Goal: Task Accomplishment & Management: Use online tool/utility

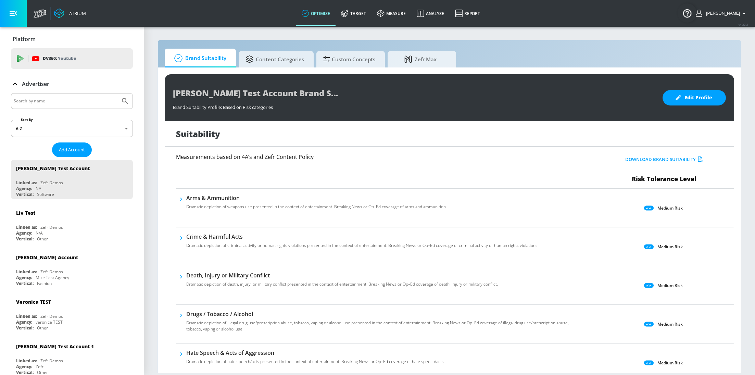
click at [80, 103] on input "Search by name" at bounding box center [66, 101] width 104 height 9
type input "spin"
click at [117, 93] on button "Submit Search" at bounding box center [124, 100] width 15 height 15
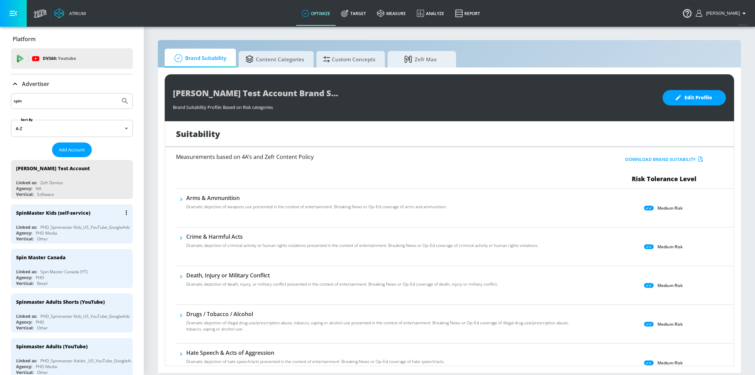
click at [62, 224] on div "PHD_Spinmaster Kids_US_YouTube_GoogleAds" at bounding box center [84, 227] width 89 height 6
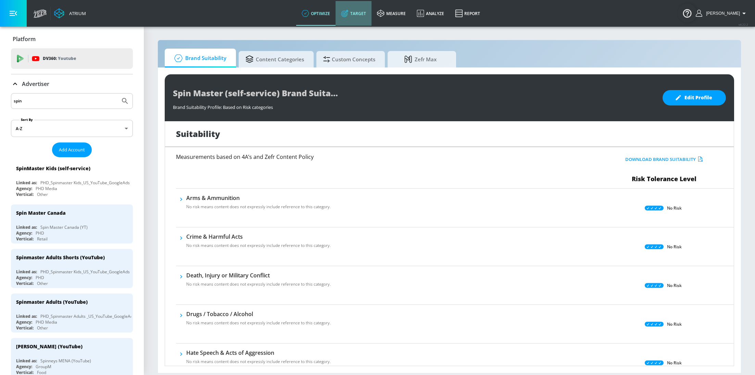
click at [361, 21] on link "Target" at bounding box center [353, 13] width 36 height 25
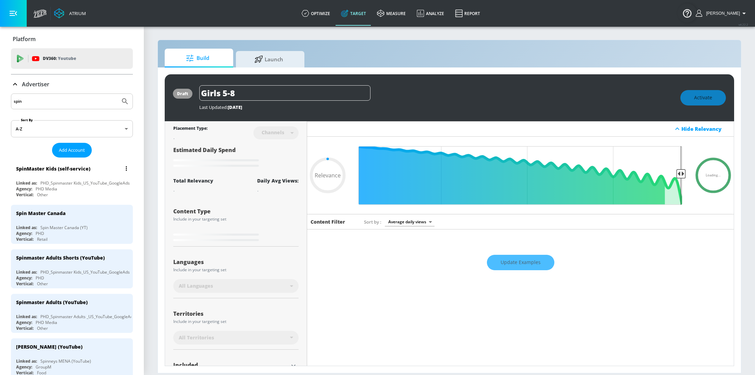
click at [74, 182] on div "PHD_Spinmaster Kids_US_YouTube_GoogleAds" at bounding box center [84, 183] width 89 height 6
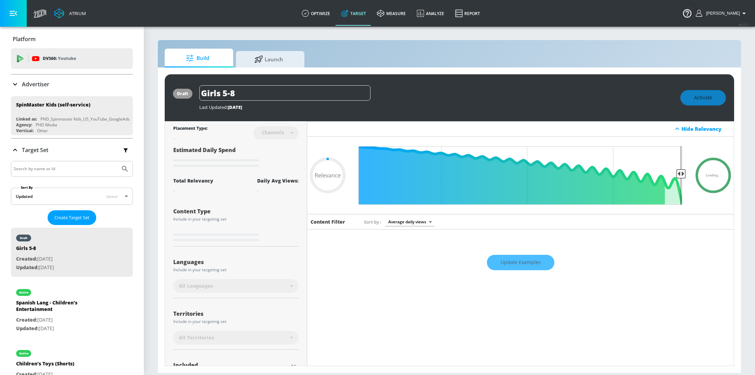
type input "0.25"
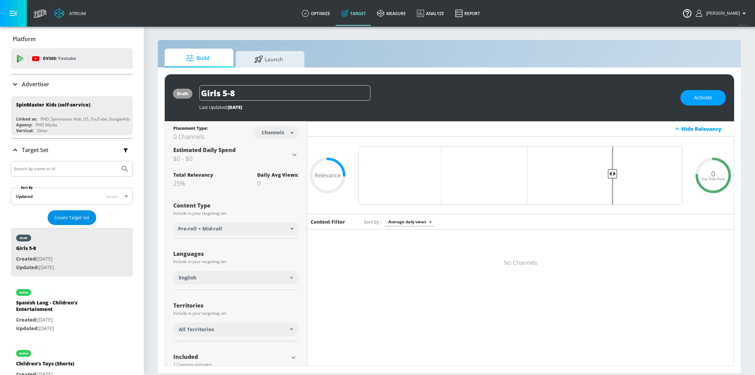
click at [75, 214] on span "Create Target Set" at bounding box center [71, 218] width 35 height 8
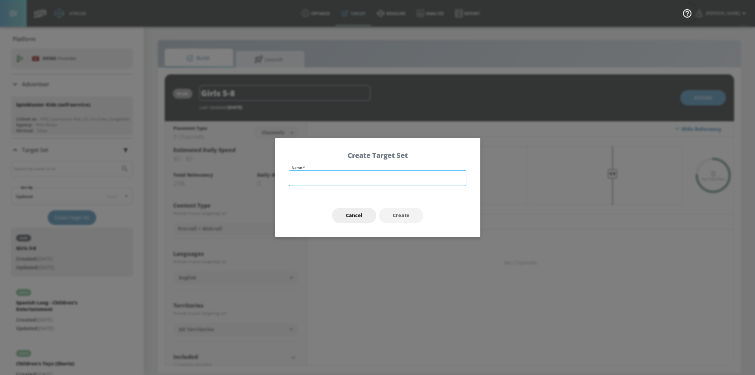
click at [331, 180] on input "text" at bounding box center [377, 178] width 177 height 16
type input "K"
type input "Pulse Cube"
click at [396, 212] on span "Create" at bounding box center [401, 215] width 17 height 9
type input "Pulse Cube"
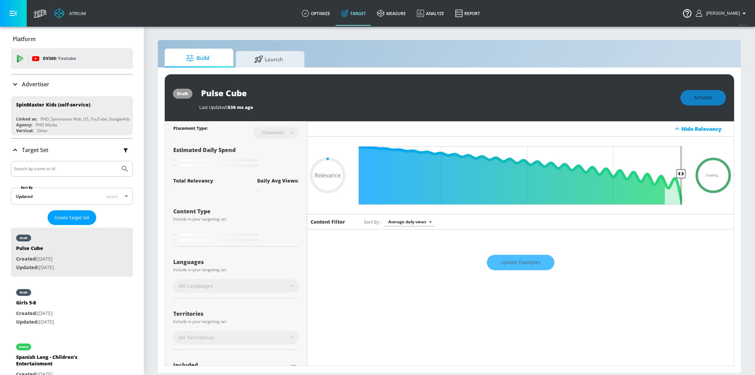
click at [514, 262] on div "Update Examples" at bounding box center [520, 262] width 426 height 24
click at [508, 261] on div "Update Examples" at bounding box center [520, 262] width 426 height 24
click at [527, 265] on div "Update Examples" at bounding box center [520, 262] width 426 height 24
click at [542, 265] on div "Update Examples" at bounding box center [520, 262] width 426 height 24
click at [527, 263] on div "Update Examples" at bounding box center [520, 262] width 426 height 24
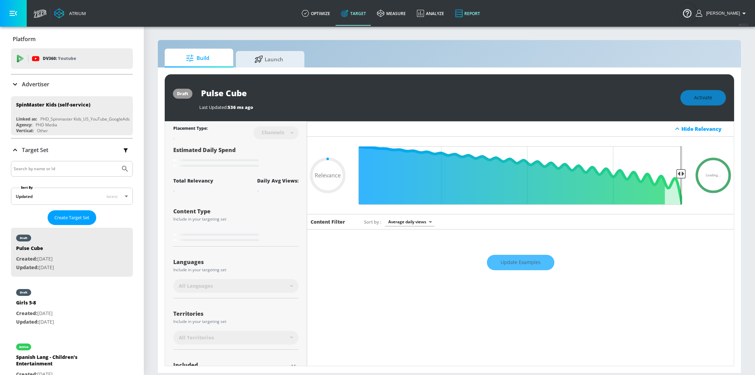
type input "0.6"
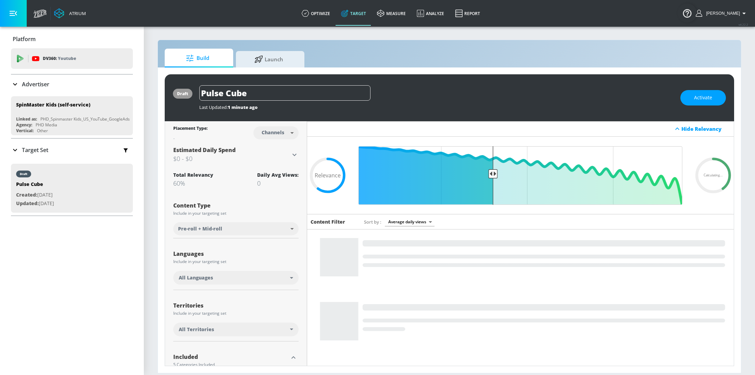
click at [217, 279] on div "All Languages" at bounding box center [234, 277] width 111 height 7
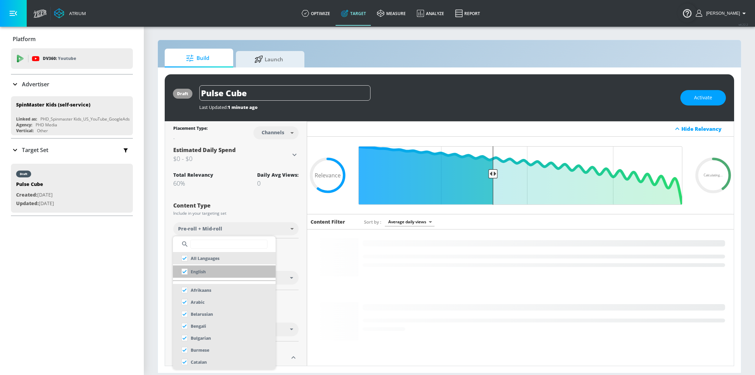
click at [188, 271] on input "checkbox" at bounding box center [184, 271] width 12 height 12
checkbox input "true"
checkbox input "false"
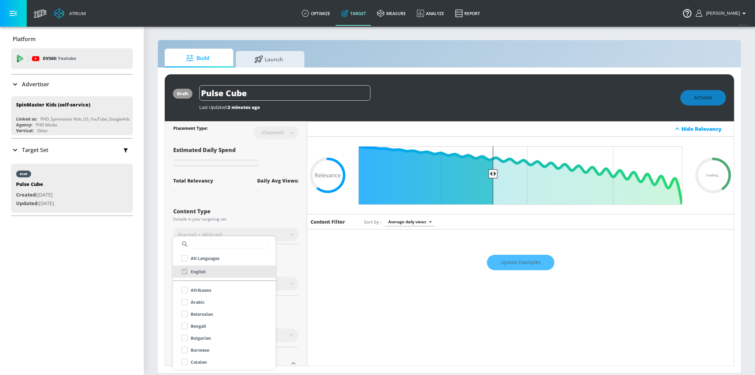
click at [296, 209] on div at bounding box center [377, 187] width 755 height 375
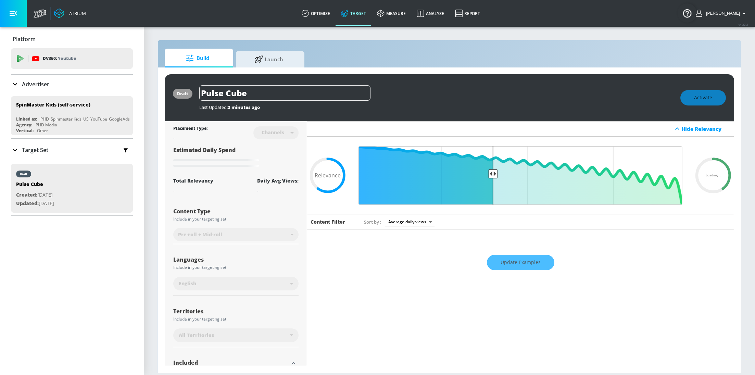
click at [284, 138] on div "Channels" at bounding box center [275, 133] width 45 height 18
click at [528, 258] on div "Update Examples" at bounding box center [520, 262] width 426 height 24
click at [282, 136] on div "Channels" at bounding box center [275, 133] width 45 height 18
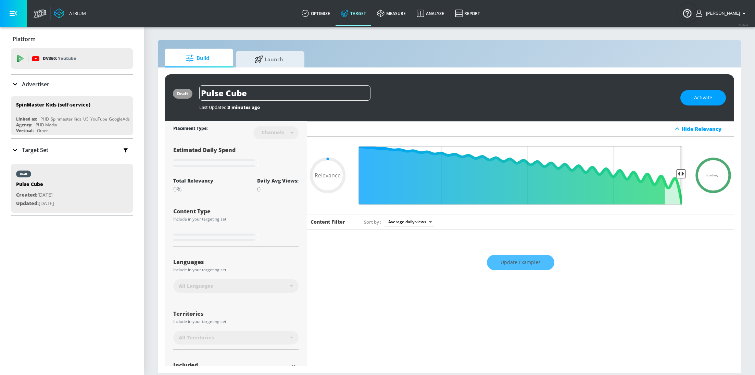
click at [273, 288] on div "All Languages" at bounding box center [234, 285] width 111 height 7
click at [304, 95] on input "Pulse Cube" at bounding box center [284, 92] width 171 height 15
click at [520, 263] on div "Update Examples" at bounding box center [520, 262] width 426 height 24
click at [529, 261] on div "Update Examples" at bounding box center [520, 262] width 426 height 24
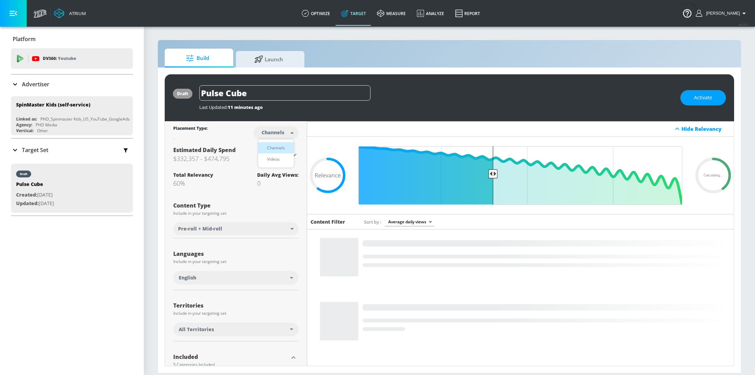
click at [274, 133] on body "Atrium optimize Target measure Analyze Report optimize Target measure Analyze R…" at bounding box center [377, 187] width 755 height 375
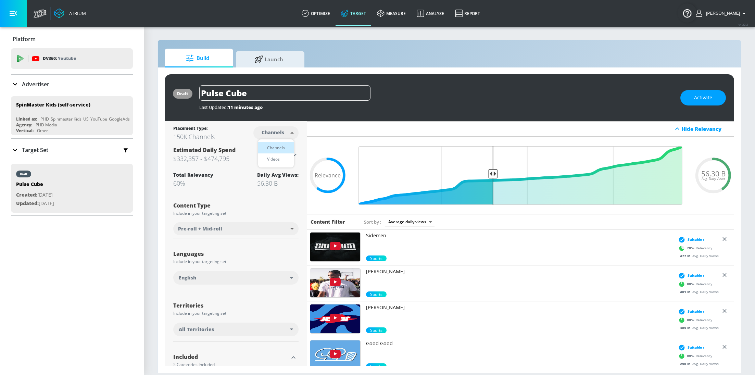
click at [273, 158] on div "Videos" at bounding box center [274, 158] width 20 height 7
type input "videos"
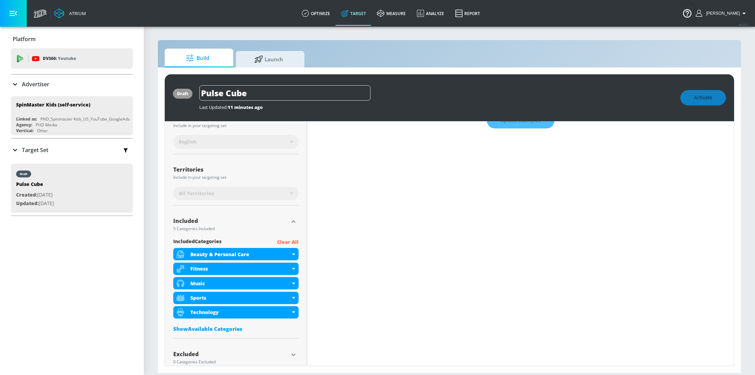
scroll to position [155, 0]
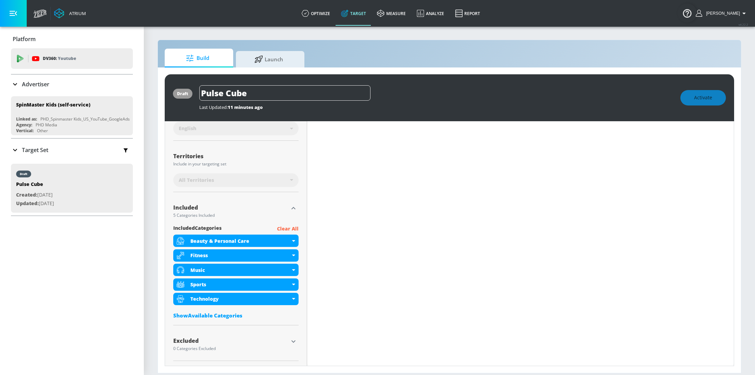
click at [292, 228] on p "Clear All" at bounding box center [288, 229] width 22 height 9
click at [289, 226] on p "Clear All" at bounding box center [288, 228] width 22 height 9
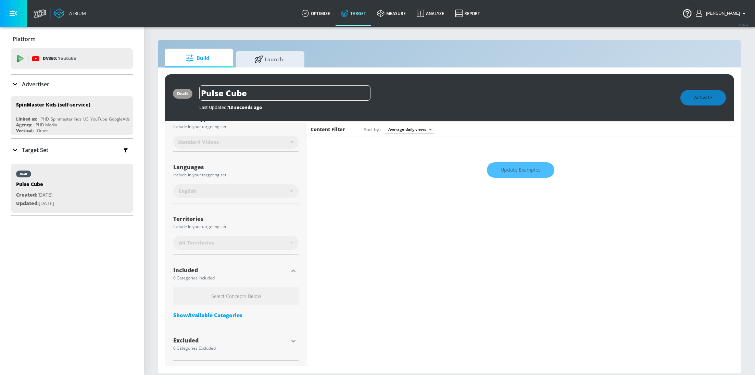
click at [290, 242] on div "All Territories" at bounding box center [234, 242] width 111 height 7
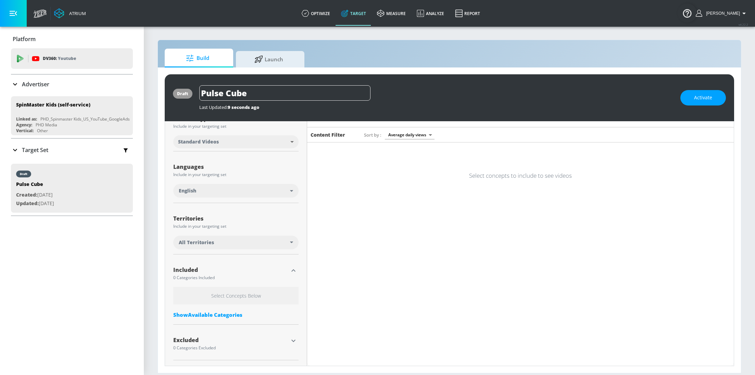
scroll to position [87, 0]
click at [223, 311] on div "Show Available Categories" at bounding box center [235, 314] width 125 height 7
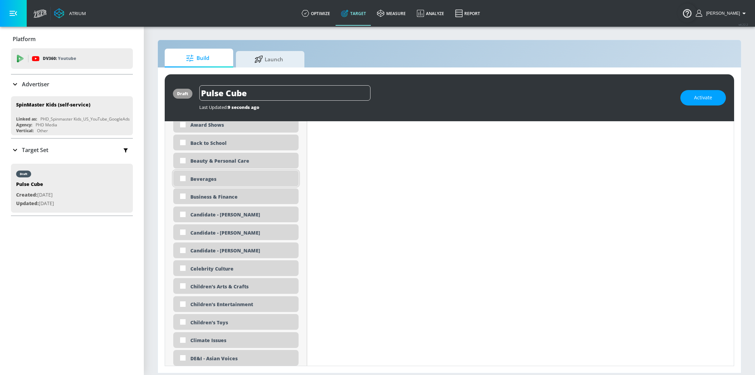
scroll to position [423, 0]
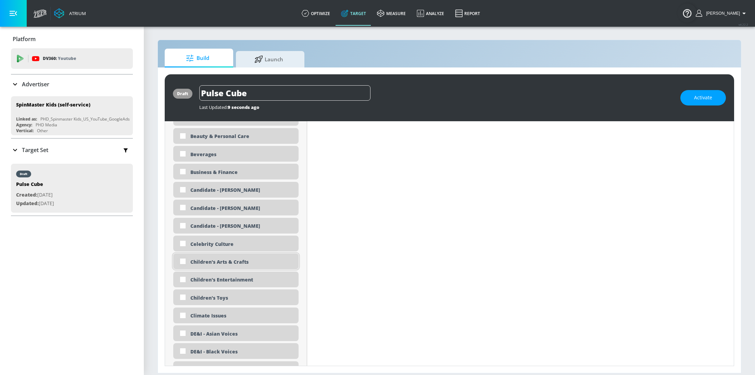
click at [180, 262] on input "checkbox" at bounding box center [183, 261] width 12 height 12
checkbox input "true"
click at [182, 279] on input "checkbox" at bounding box center [183, 279] width 12 height 12
checkbox input "true"
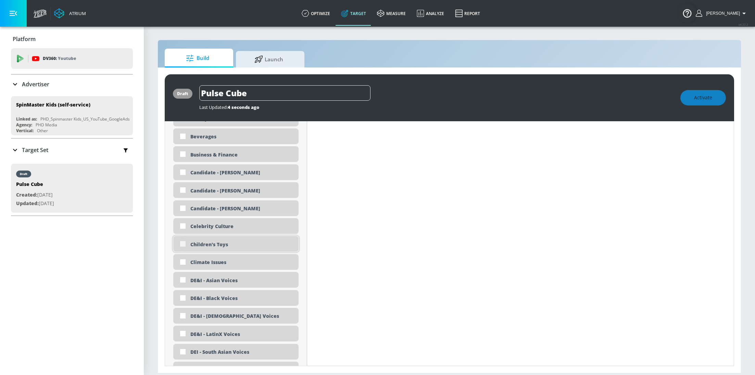
click at [182, 243] on input "checkbox" at bounding box center [183, 244] width 12 height 12
checkbox input "true"
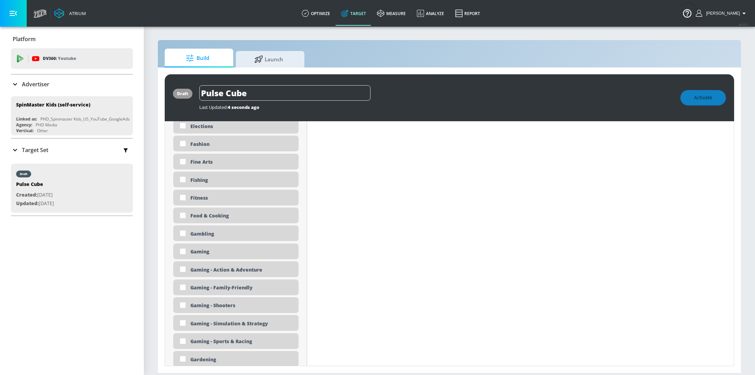
scroll to position [784, 0]
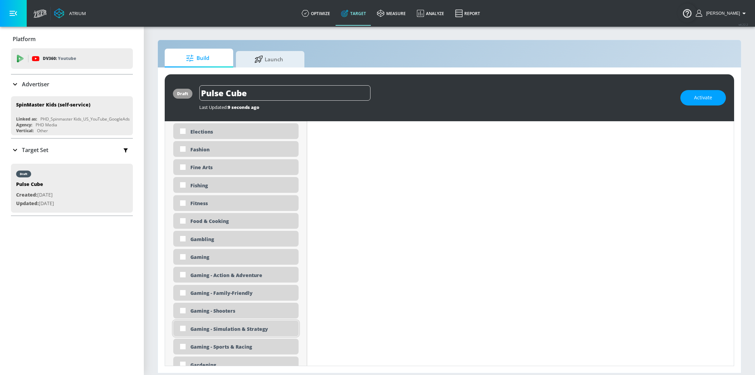
click at [249, 329] on div "Gaming - Simulation & Strategy" at bounding box center [241, 328] width 103 height 7
checkbox input "true"
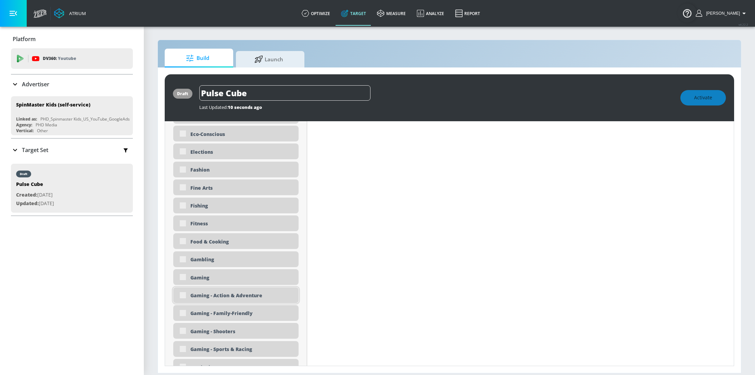
scroll to position [790, 0]
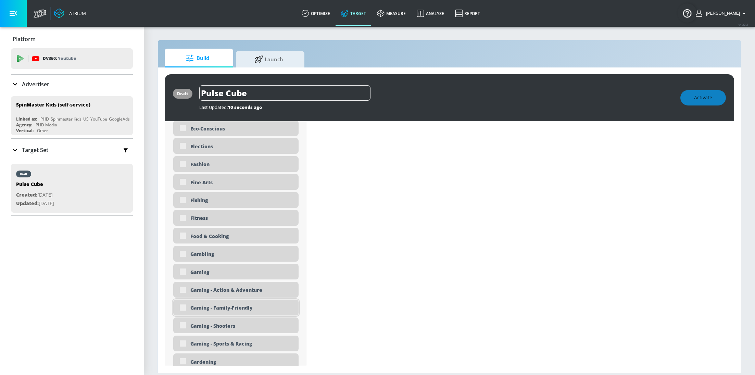
click at [183, 309] on div "Gaming - Family-Friendly" at bounding box center [235, 307] width 125 height 16
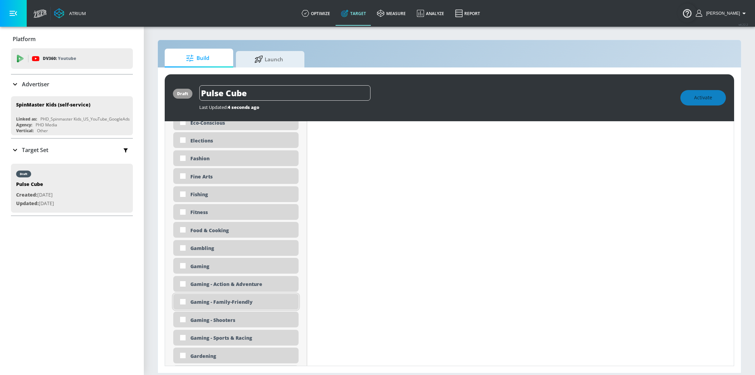
scroll to position [784, 0]
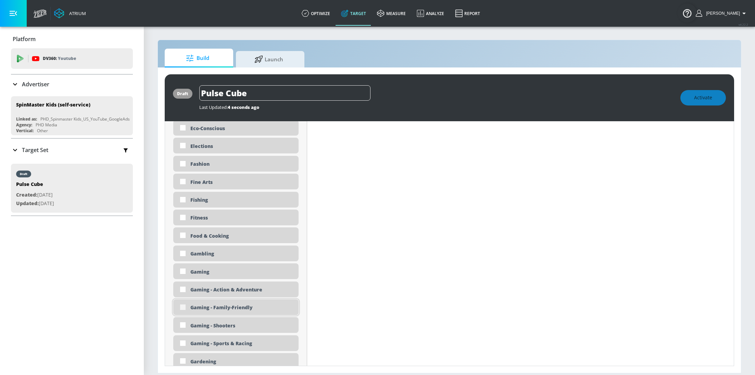
click at [183, 309] on input "checkbox" at bounding box center [183, 307] width 12 height 12
checkbox input "true"
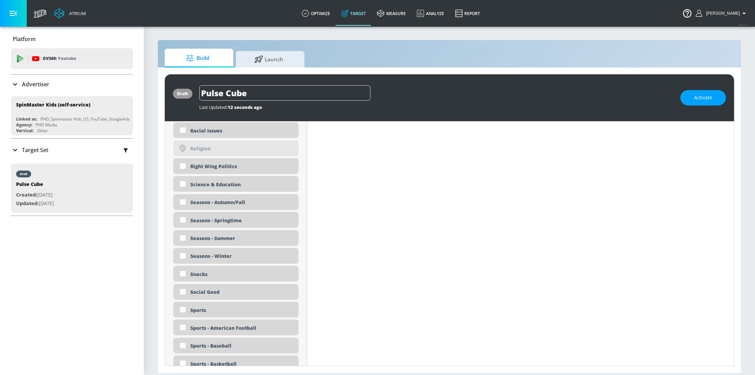
scroll to position [1656, 0]
click at [181, 185] on input "checkbox" at bounding box center [183, 185] width 12 height 12
checkbox input "true"
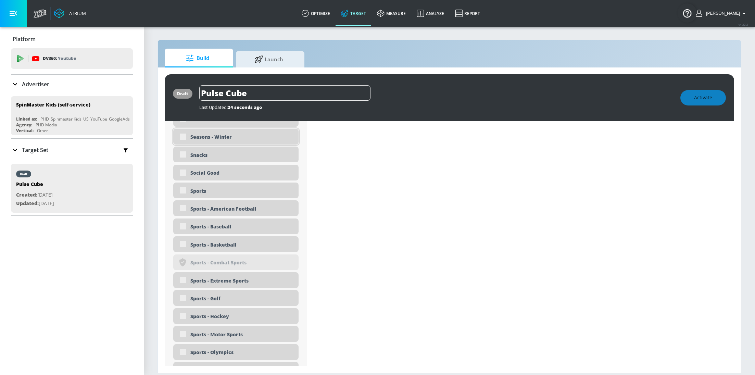
scroll to position [2033, 0]
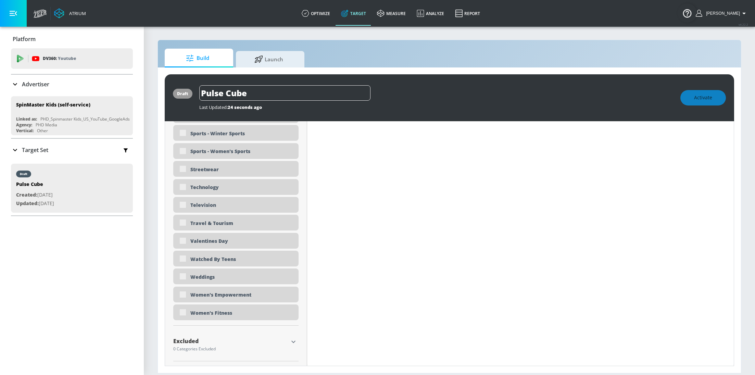
click at [295, 341] on icon "button" at bounding box center [293, 341] width 8 height 8
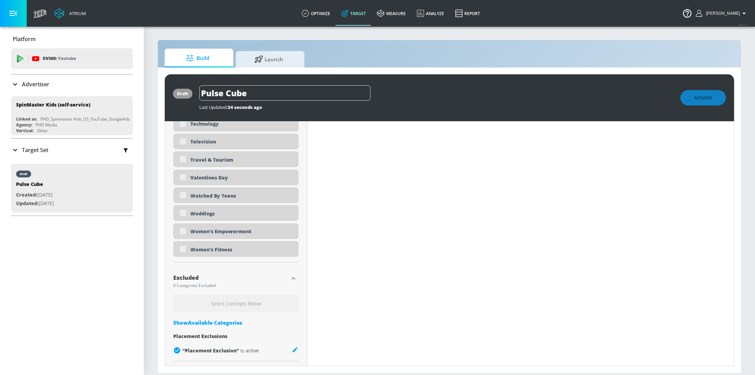
click at [230, 320] on div "Show Available Categories" at bounding box center [235, 322] width 125 height 7
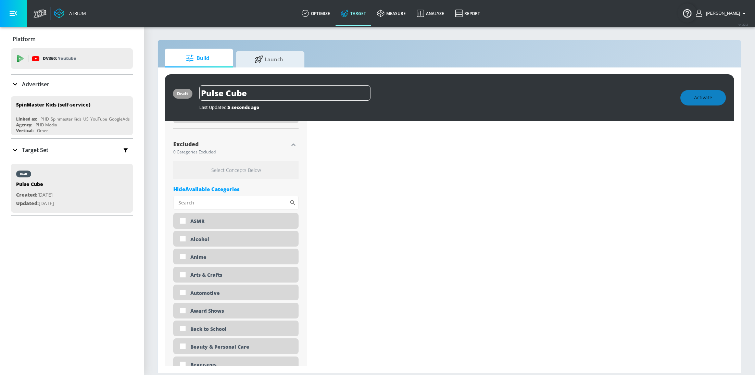
scroll to position [2225, 0]
click at [233, 205] on input "Sort By" at bounding box center [231, 202] width 116 height 14
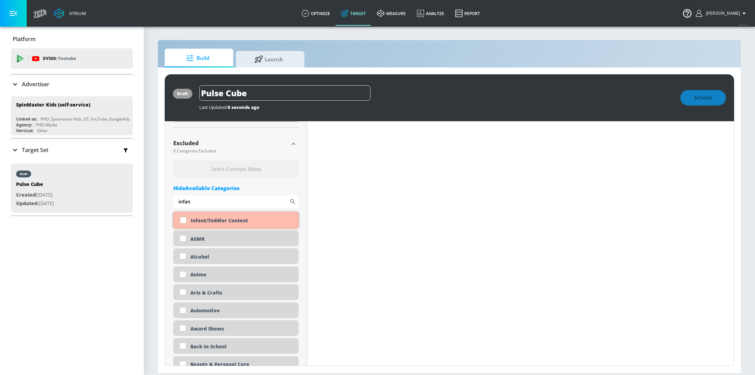
type input "infan"
click at [182, 219] on input "checkbox" at bounding box center [183, 220] width 12 height 12
checkbox input "true"
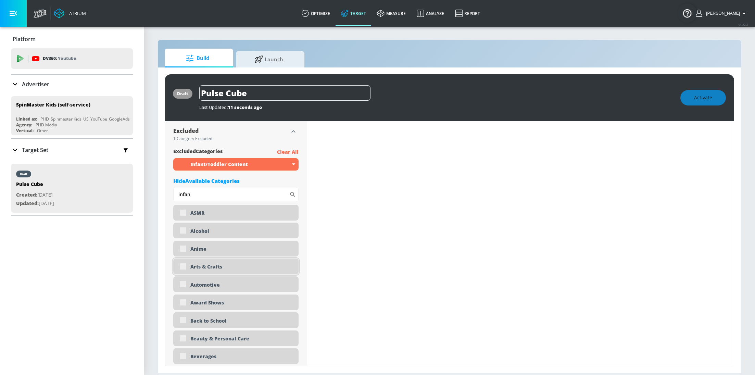
scroll to position [2213, 0]
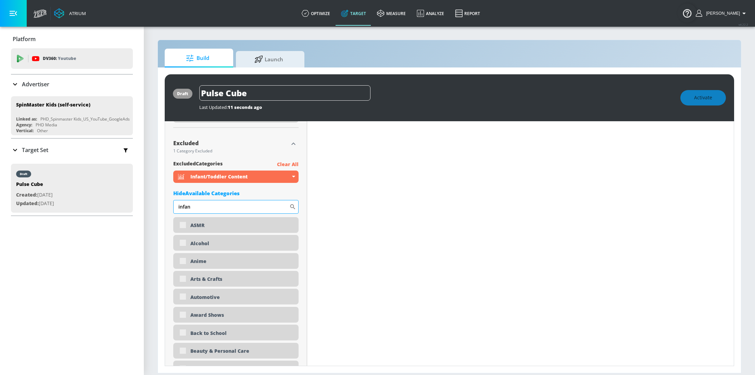
click at [207, 202] on input "infan" at bounding box center [231, 207] width 116 height 14
type input "shoot"
click at [185, 225] on div "Gaming - Shooters" at bounding box center [235, 225] width 125 height 16
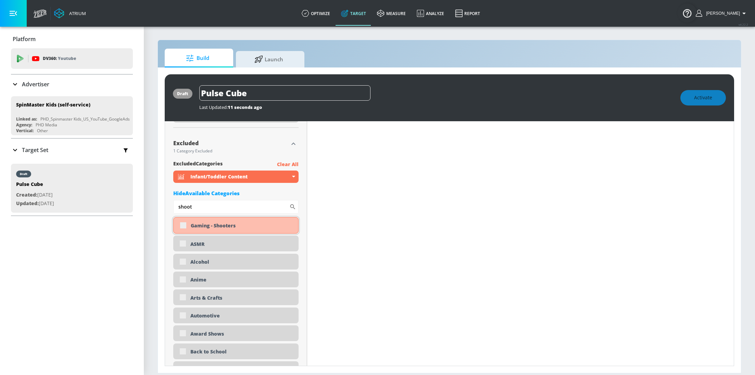
scroll to position [2207, 0]
click at [185, 225] on input "checkbox" at bounding box center [183, 225] width 12 height 12
checkbox input "true"
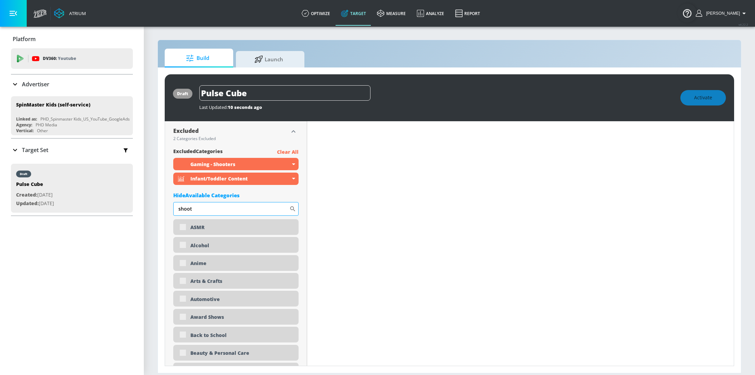
scroll to position [2195, 0]
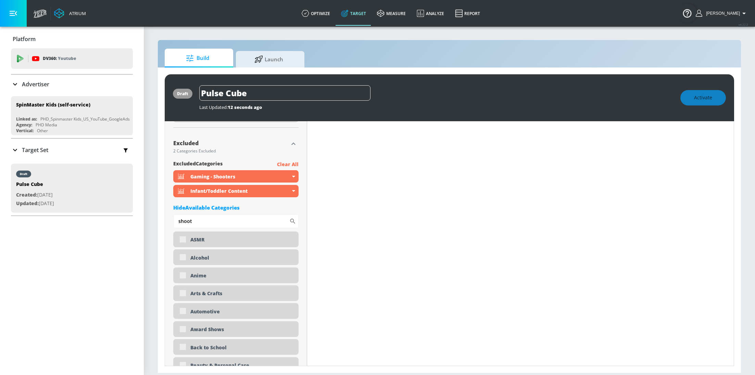
drag, startPoint x: 200, startPoint y: 222, endPoint x: 170, endPoint y: 222, distance: 30.1
click at [170, 222] on div "Placement Type: Videos videos ​ Estimated Daily Spend Loading... Activation Pla…" at bounding box center [236, 4] width 142 height 4157
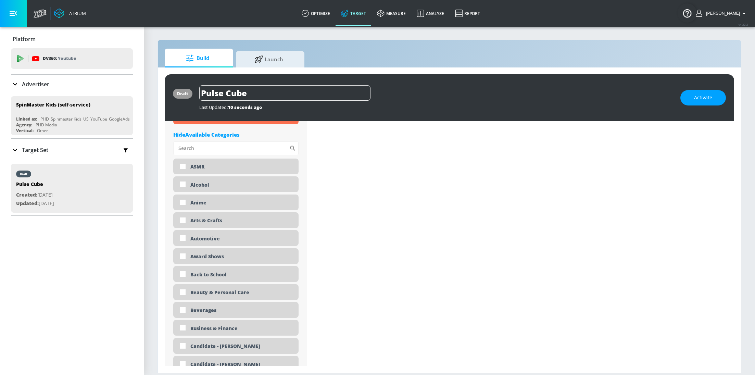
scroll to position [2263, 0]
click at [184, 179] on input "checkbox" at bounding box center [183, 183] width 12 height 12
checkbox input "true"
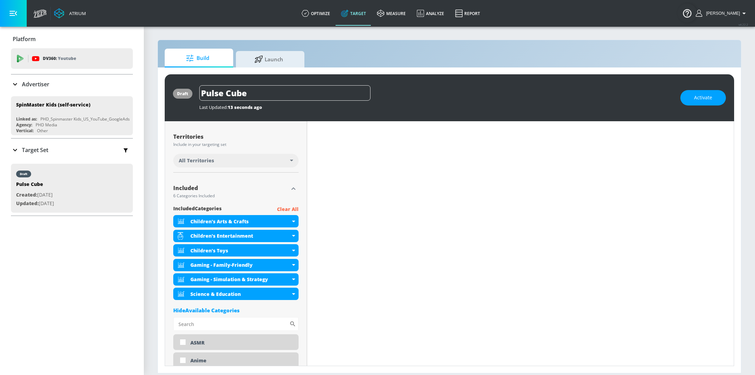
scroll to position [0, 0]
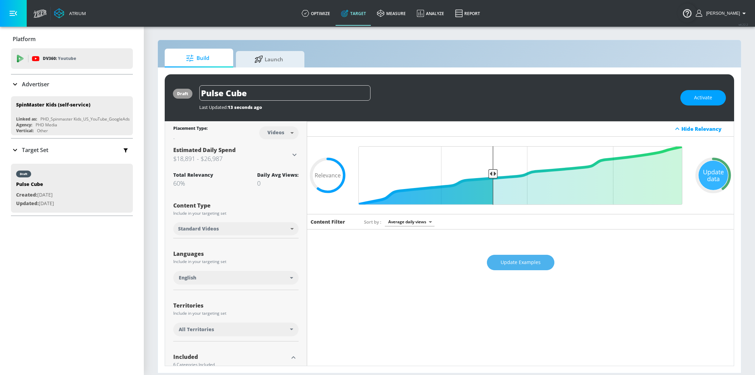
click at [506, 261] on span "Update Examples" at bounding box center [520, 262] width 40 height 9
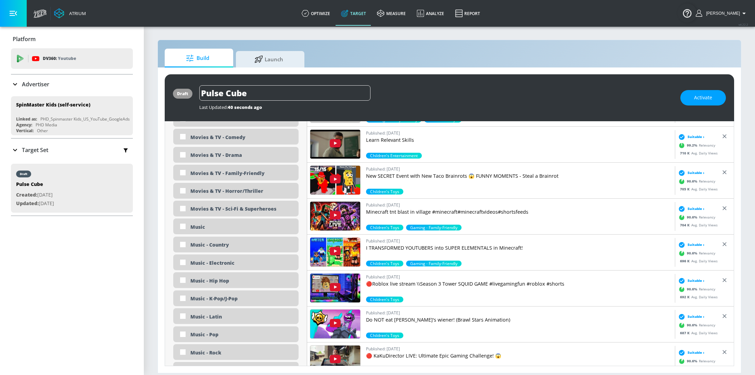
scroll to position [1291, 0]
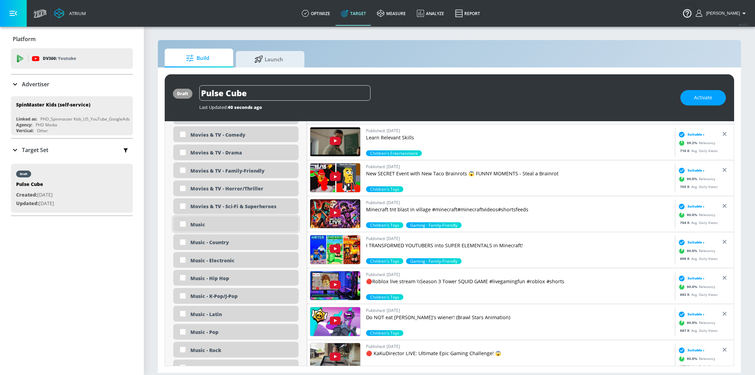
click at [182, 223] on input "checkbox" at bounding box center [183, 224] width 12 height 12
checkbox input "true"
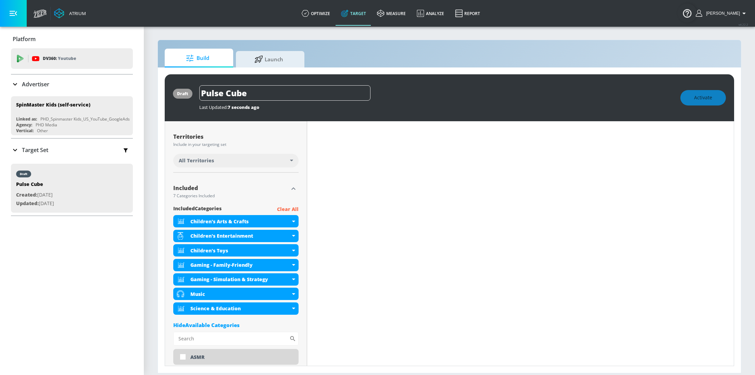
scroll to position [163, 0]
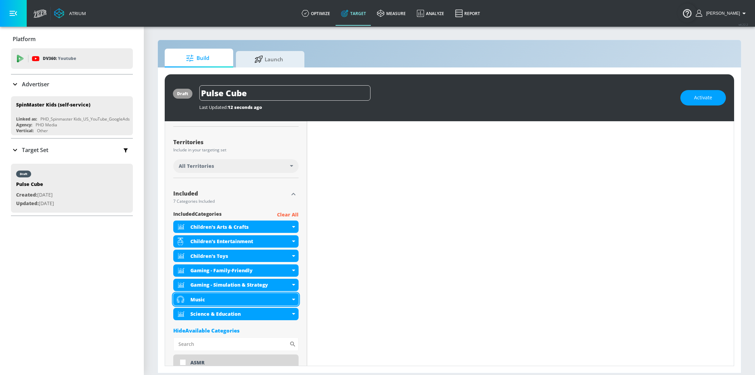
click at [292, 301] on div "Music" at bounding box center [235, 299] width 125 height 12
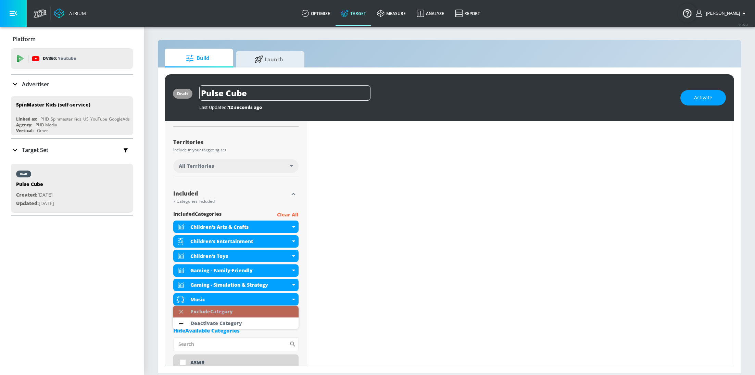
click at [234, 310] on div "Exclude Category" at bounding box center [211, 312] width 49 height 12
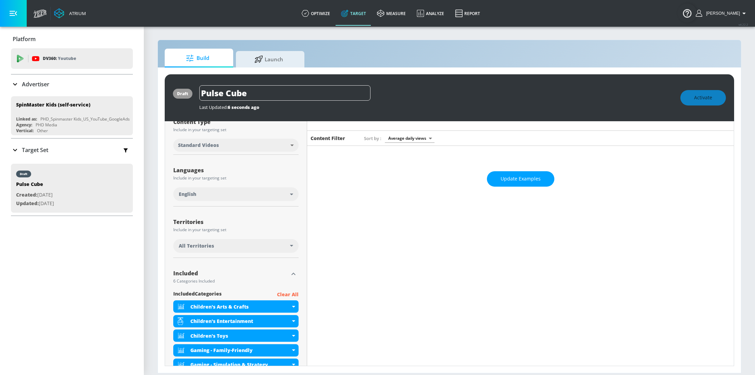
scroll to position [0, 0]
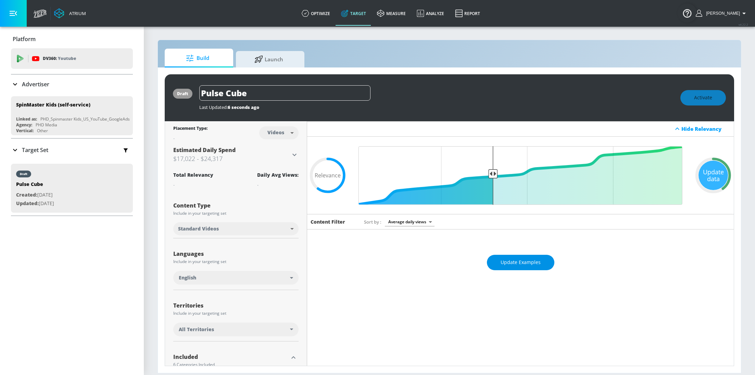
click at [514, 260] on span "Update Examples" at bounding box center [520, 262] width 40 height 9
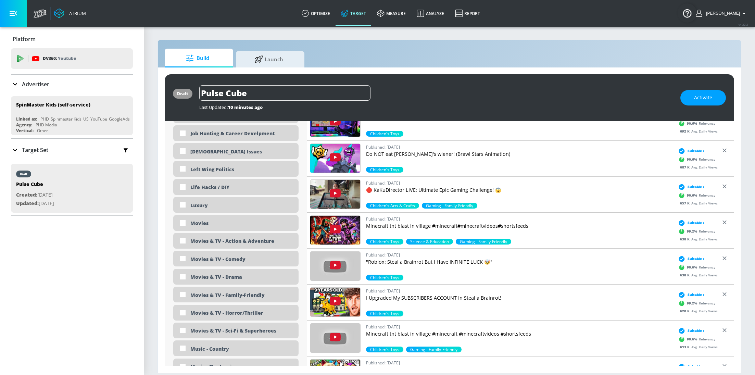
scroll to position [1169, 0]
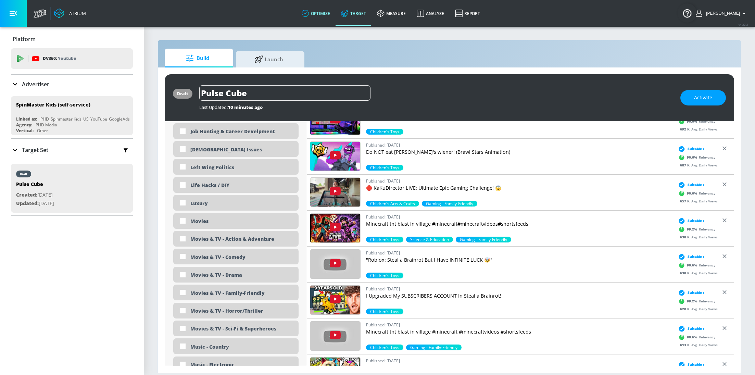
click at [324, 13] on link "optimize" at bounding box center [315, 13] width 39 height 25
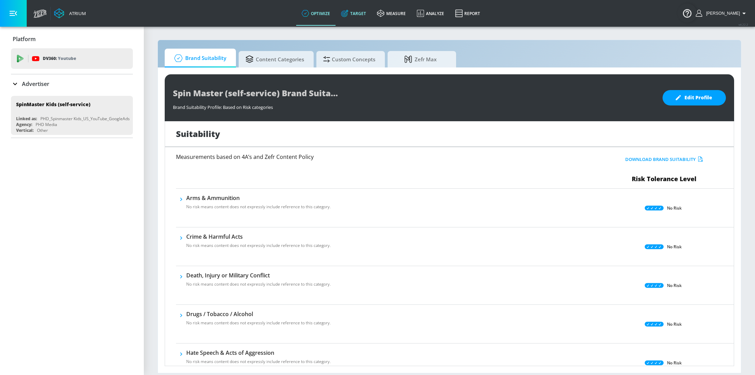
click at [355, 18] on link "Target" at bounding box center [353, 13] width 36 height 25
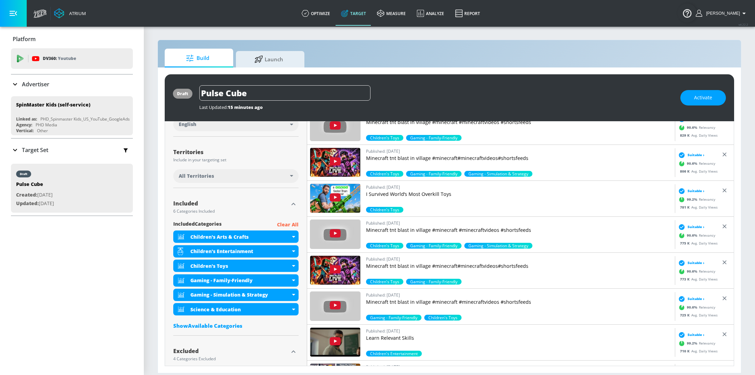
scroll to position [157, 0]
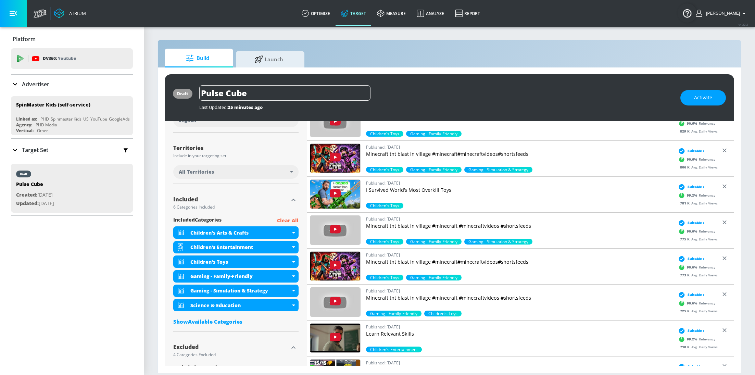
click at [48, 79] on div "Advertiser" at bounding box center [72, 84] width 122 height 19
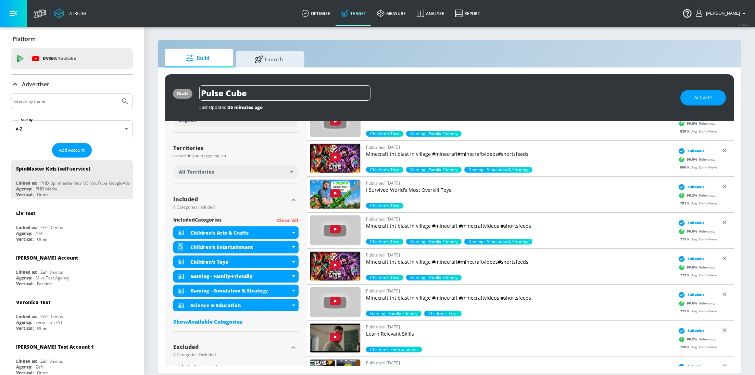
click at [63, 100] on input "Search by name" at bounding box center [66, 101] width 104 height 9
type input "lego"
click at [117, 94] on button "Submit Search" at bounding box center [124, 101] width 15 height 15
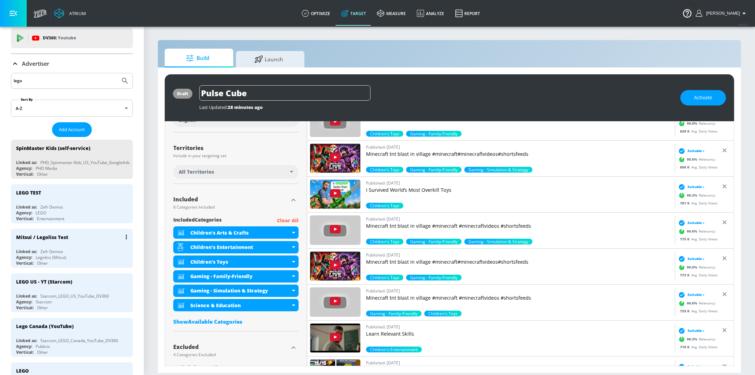
scroll to position [26, 0]
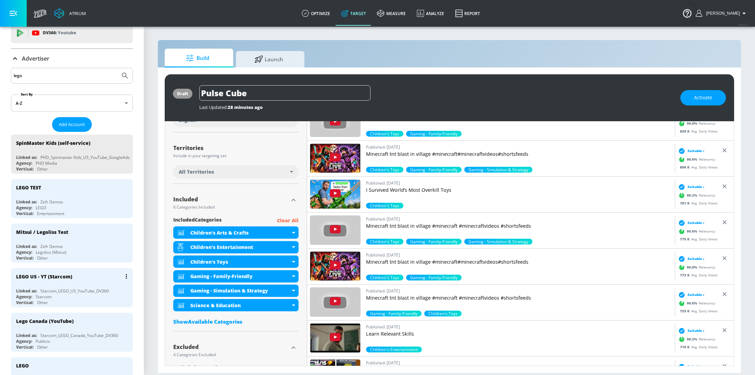
click at [60, 280] on div "LEGO US - YT (Starcom)" at bounding box center [73, 276] width 115 height 16
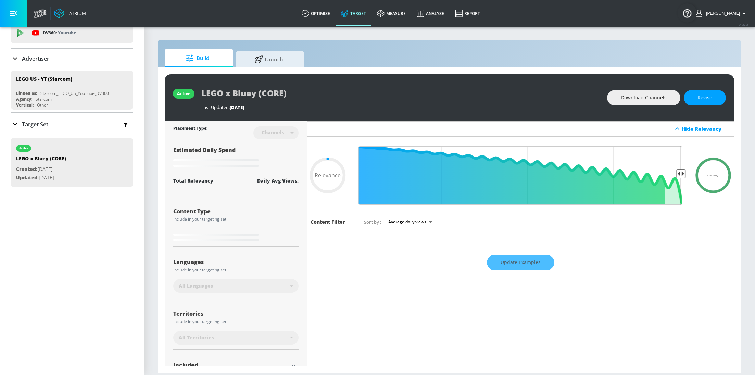
scroll to position [60, 0]
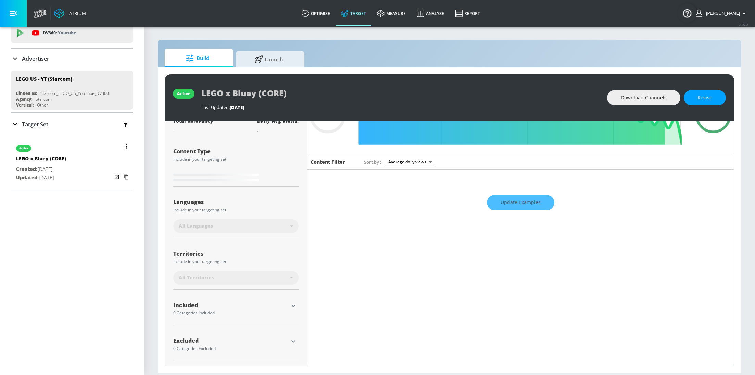
click at [72, 178] on div "active LEGO x Bluey (CORE) Created: Aug. 04, 2025 Updated: Aug. 04, 2025" at bounding box center [72, 162] width 122 height 49
type input "0.05"
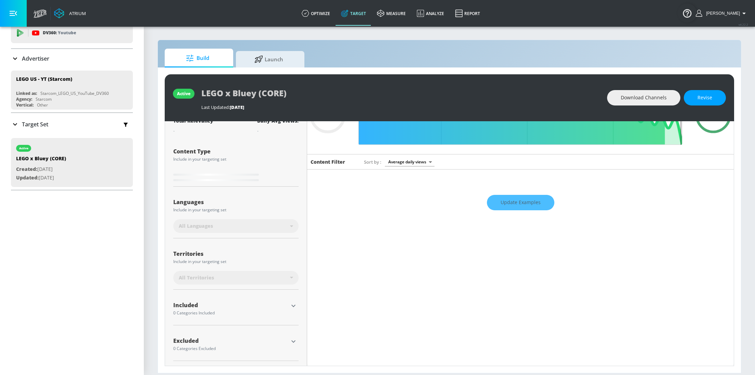
click at [28, 60] on p "Advertiser" at bounding box center [35, 59] width 27 height 8
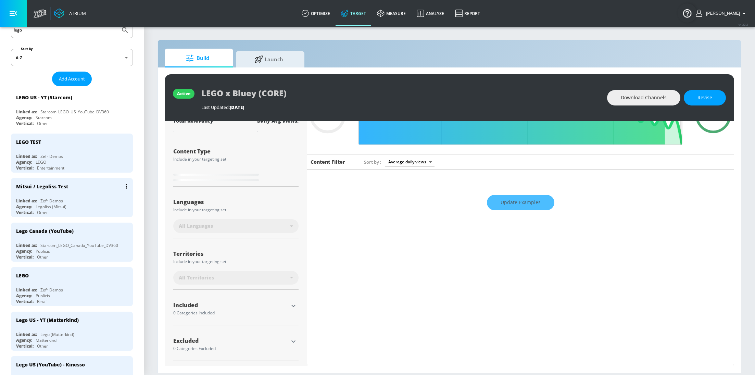
scroll to position [79, 0]
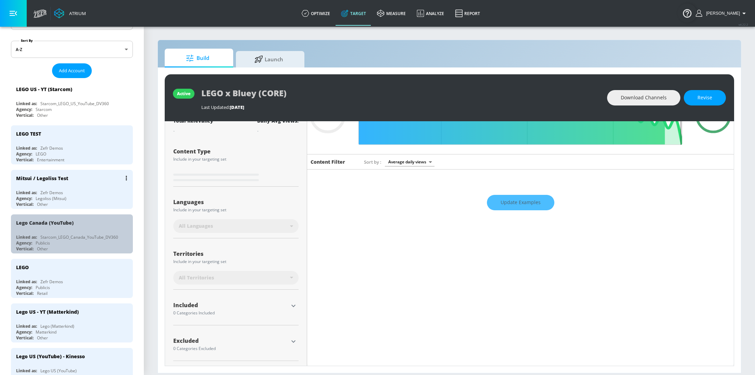
click at [75, 234] on div "Starcom_LEGO_Canada_YouTube_DV360" at bounding box center [79, 237] width 78 height 6
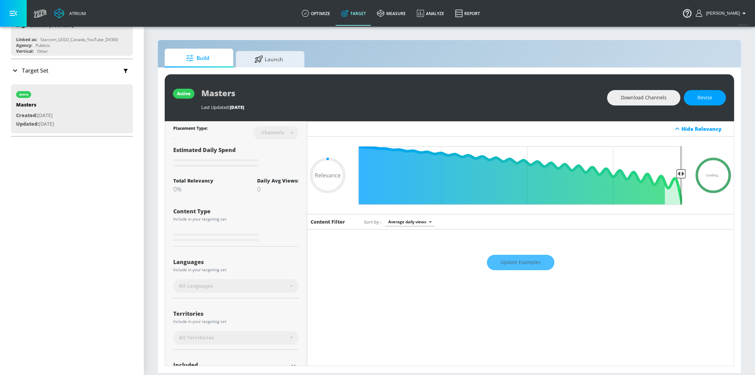
type input "0.05"
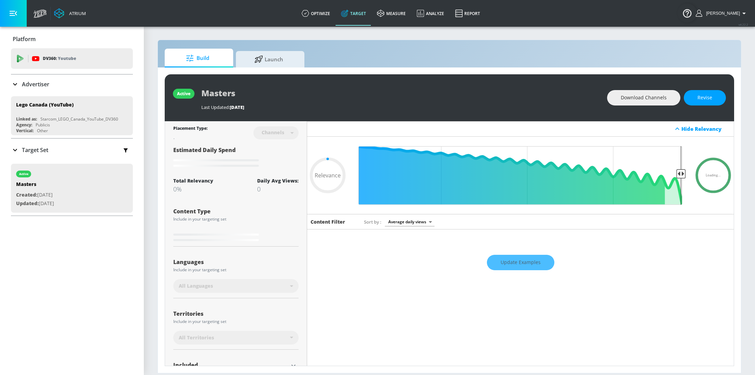
click at [19, 85] on icon at bounding box center [15, 84] width 8 height 8
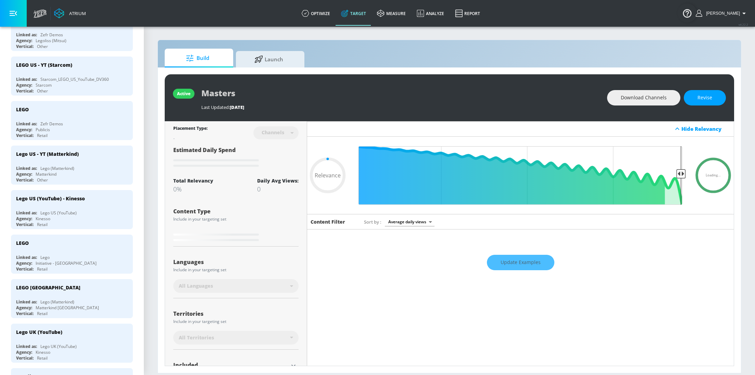
scroll to position [238, 0]
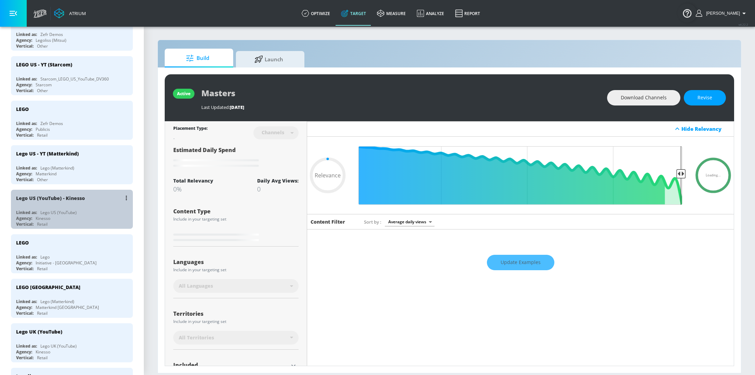
click at [76, 202] on div "Lego US (YouTube) - Kinesso" at bounding box center [73, 198] width 115 height 16
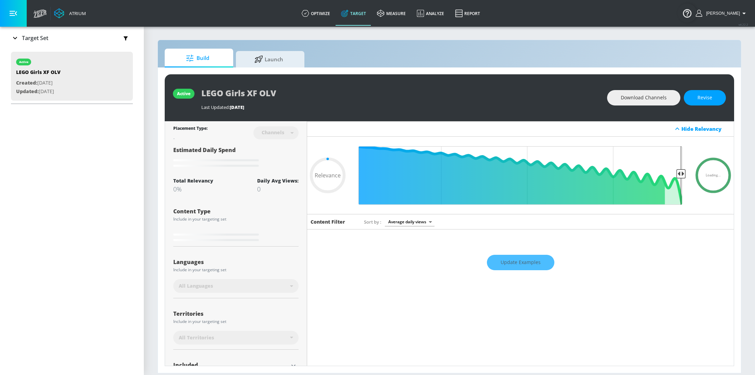
type input "0.05"
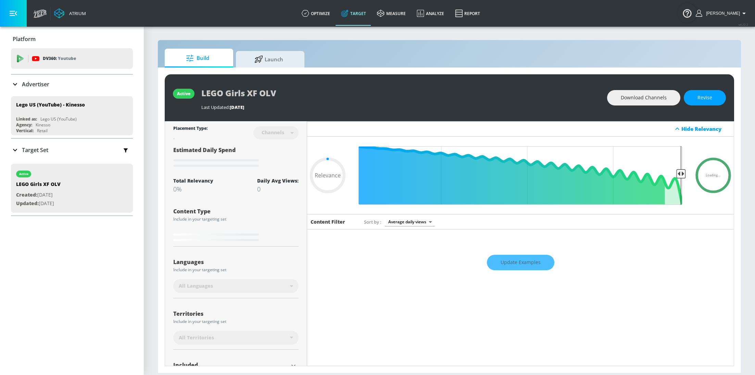
click at [40, 84] on p "Advertiser" at bounding box center [35, 84] width 27 height 8
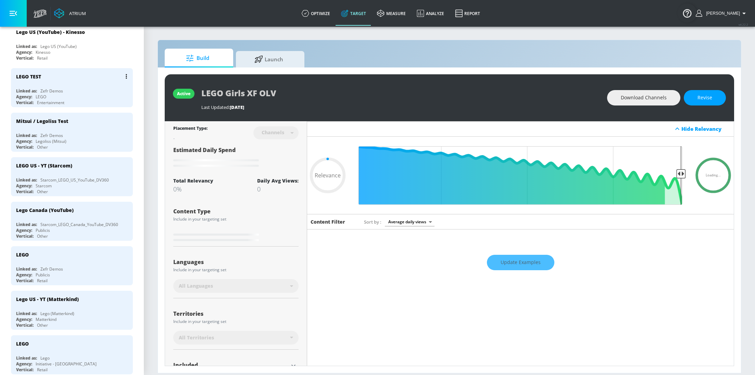
scroll to position [138, 0]
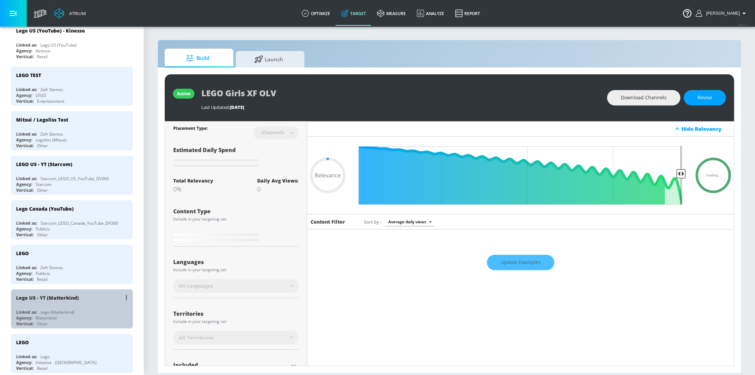
click at [58, 309] on div "Lego (Matterkind)" at bounding box center [57, 312] width 34 height 6
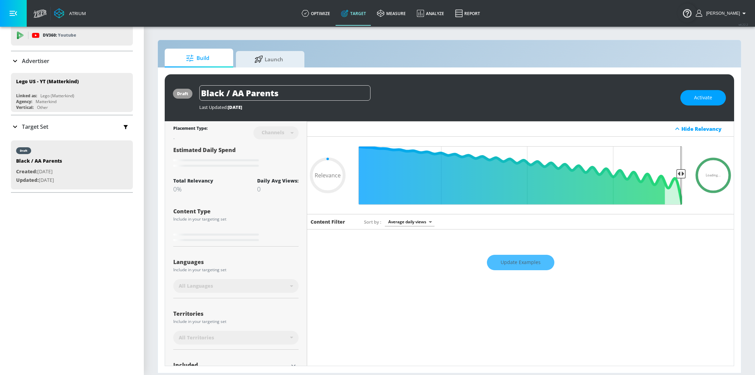
scroll to position [22, 0]
click at [34, 64] on p "Advertiser" at bounding box center [35, 63] width 27 height 8
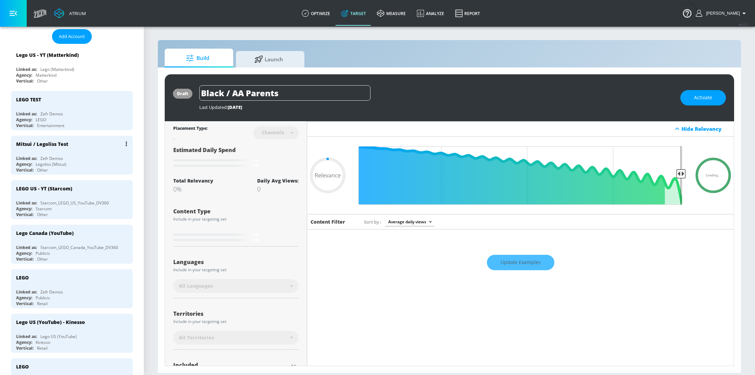
scroll to position [116, 0]
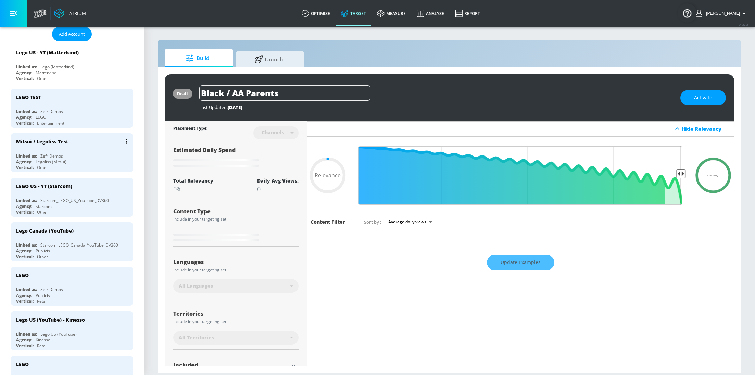
type input "0.6"
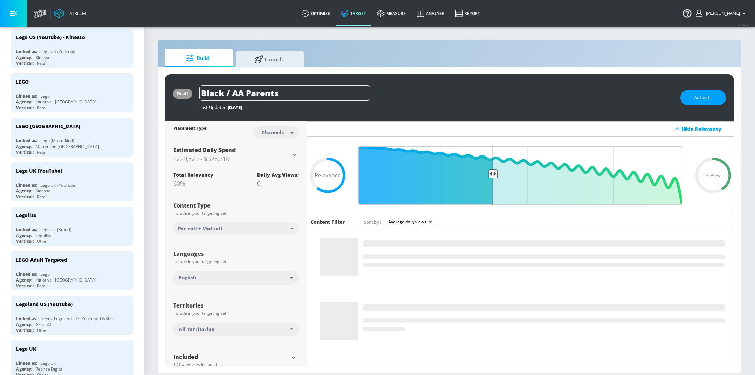
scroll to position [399, 0]
click at [71, 302] on div "Legoland US (YouTube)" at bounding box center [73, 303] width 115 height 16
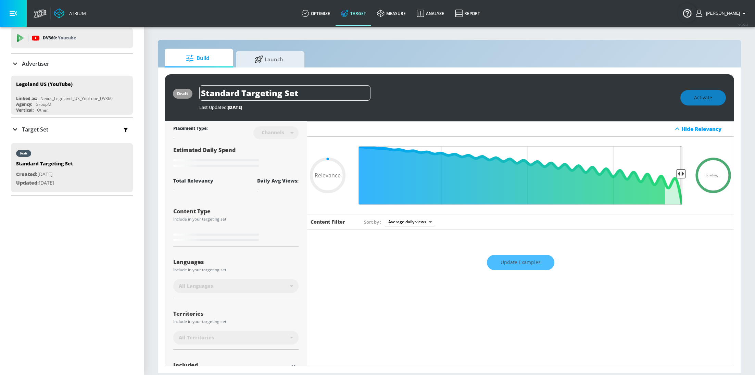
scroll to position [60, 0]
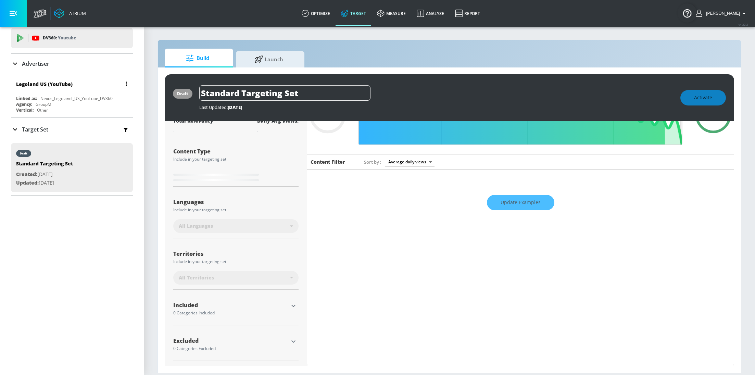
type input "0.6"
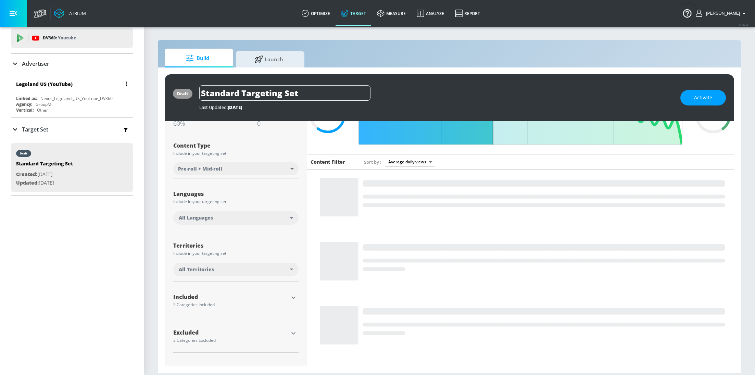
scroll to position [54, 0]
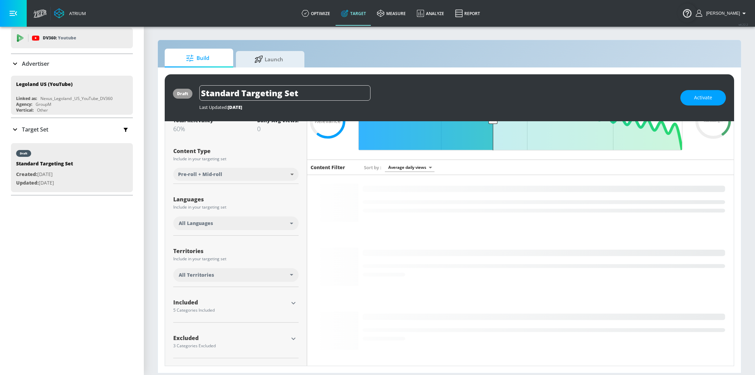
click at [293, 303] on icon "button" at bounding box center [293, 303] width 4 height 2
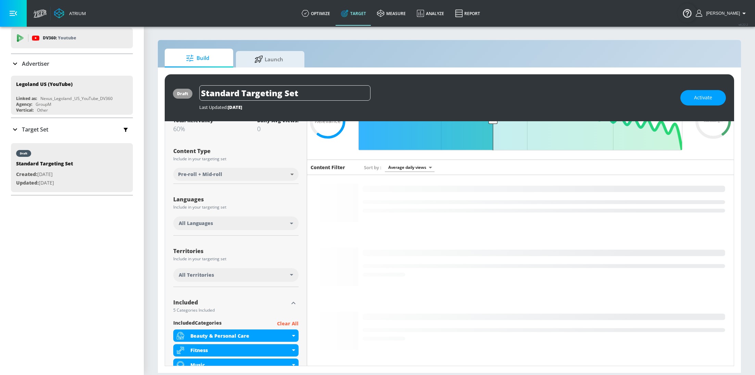
scroll to position [164, 0]
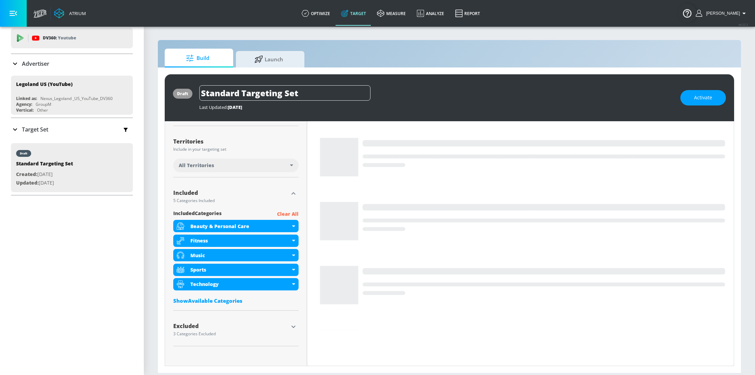
click at [34, 68] on div "Advertiser" at bounding box center [72, 63] width 122 height 19
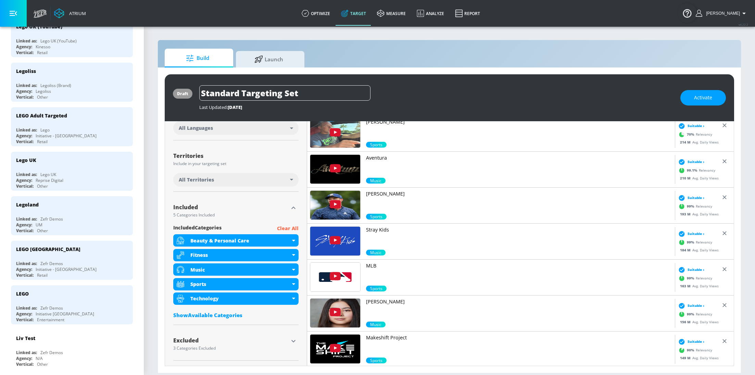
scroll to position [589, 0]
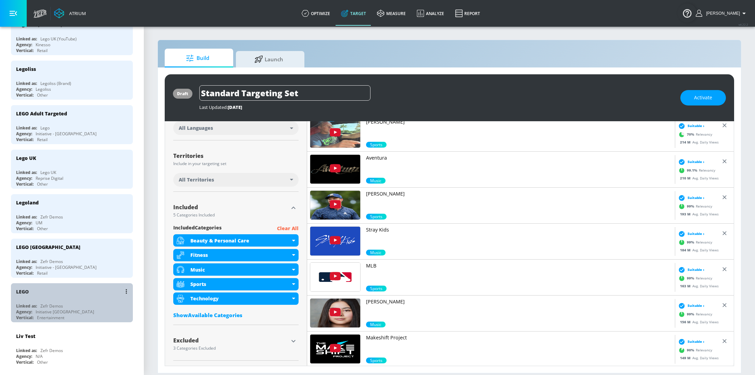
click at [71, 285] on div "LEGO" at bounding box center [73, 291] width 115 height 16
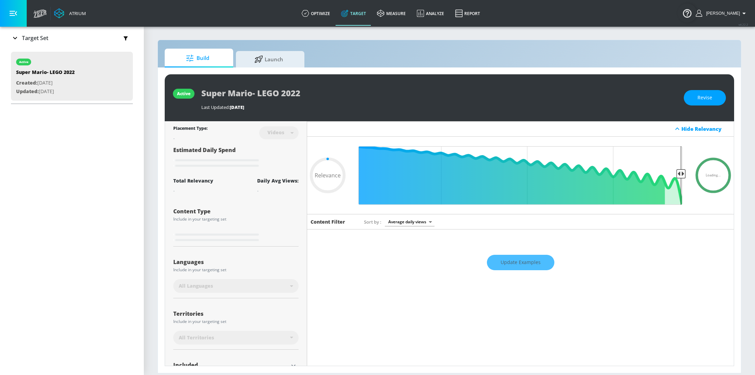
scroll to position [111, 0]
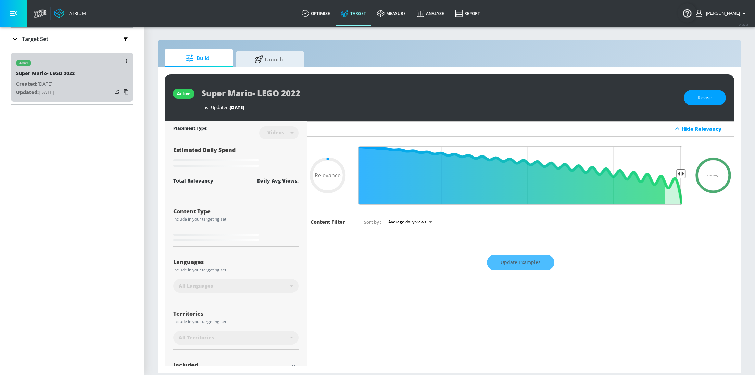
click at [93, 88] on div "active Super Mario- LEGO 2022 Created: Apr. 19, 2022 Updated: Jul. 19, 2022" at bounding box center [72, 77] width 122 height 49
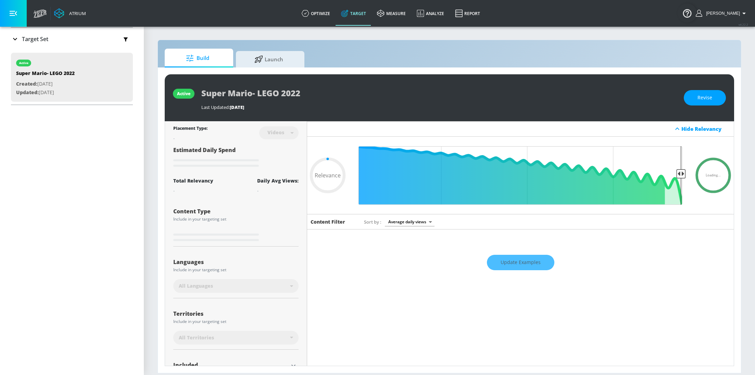
scroll to position [60, 0]
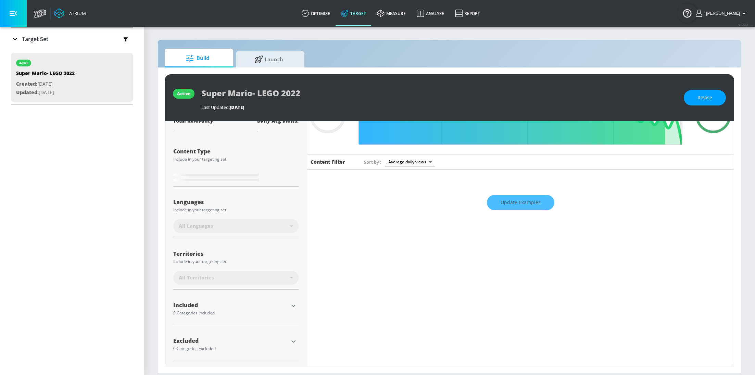
type input "0.5"
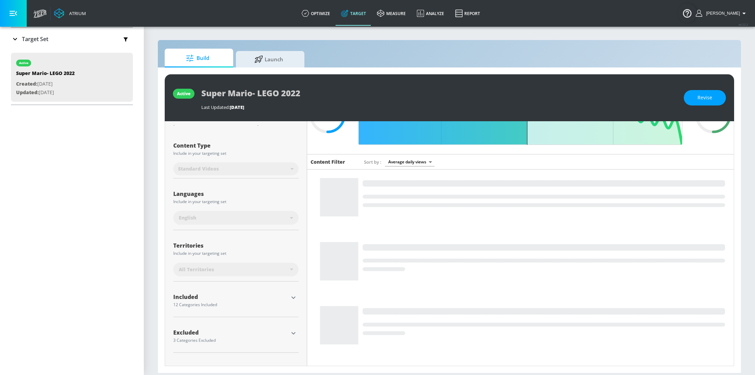
scroll to position [54, 0]
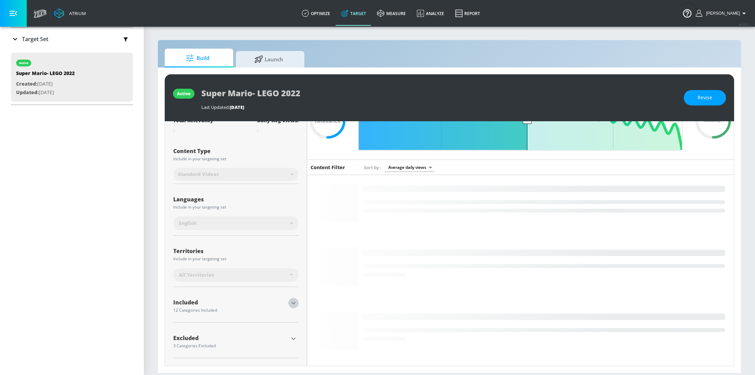
click at [294, 299] on icon "button" at bounding box center [293, 303] width 8 height 8
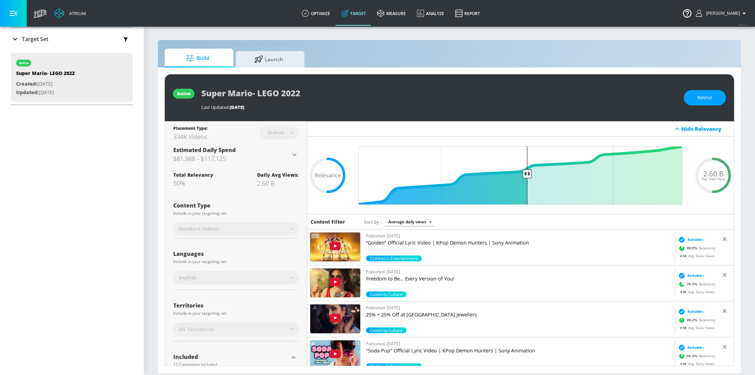
scroll to position [0, 0]
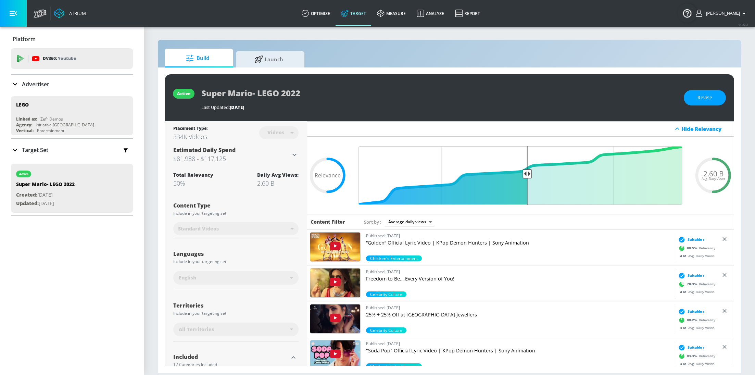
click at [26, 79] on div "Advertiser" at bounding box center [72, 84] width 122 height 19
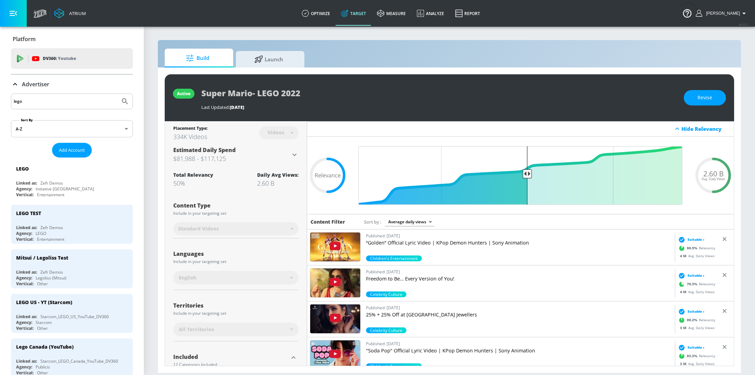
click at [37, 100] on input "lego" at bounding box center [66, 101] width 104 height 9
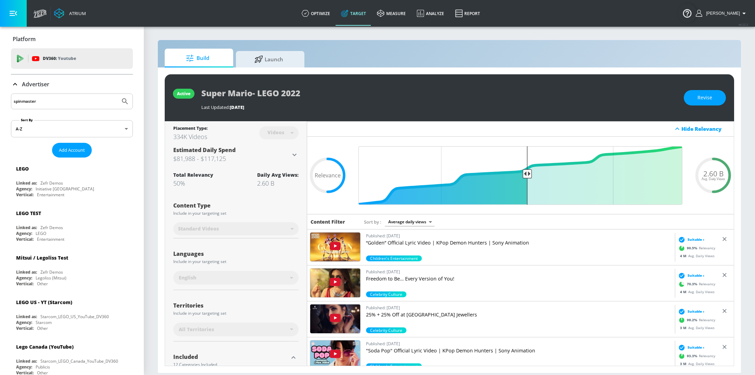
type input "spinmaster"
click at [117, 94] on button "Submit Search" at bounding box center [124, 101] width 15 height 15
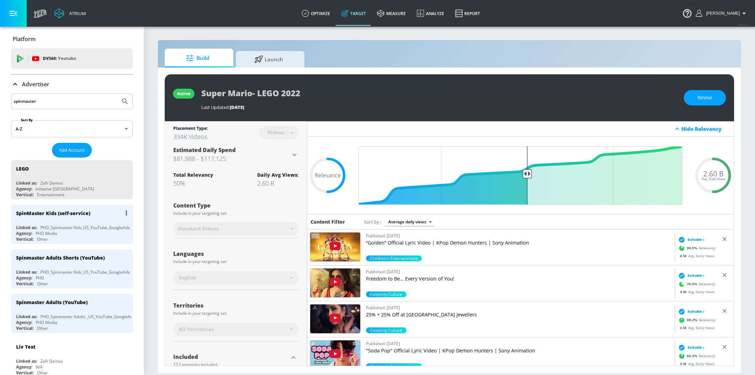
click at [50, 225] on div "PHD_Spinmaster Kids_US_YouTube_GoogleAds" at bounding box center [84, 228] width 89 height 6
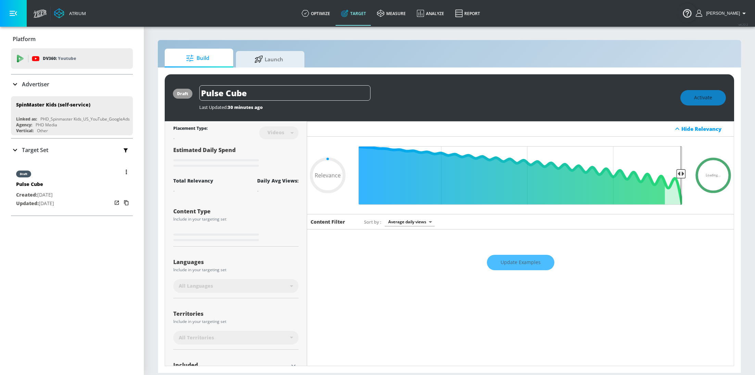
click at [96, 183] on div "draft Pulse Cube Created: Aug. 15, 2025 Updated: Aug. 15, 2025" at bounding box center [72, 188] width 122 height 49
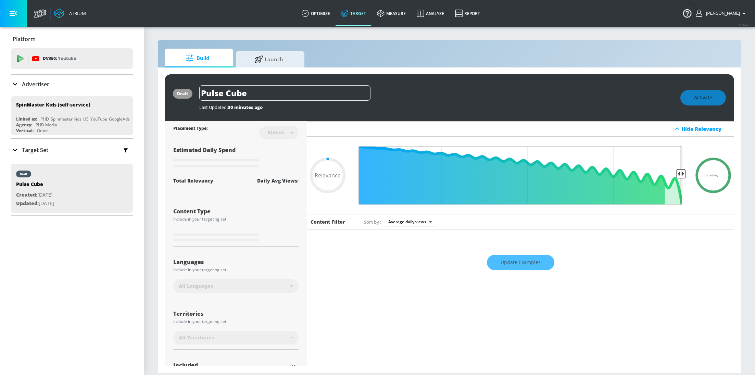
scroll to position [60, 0]
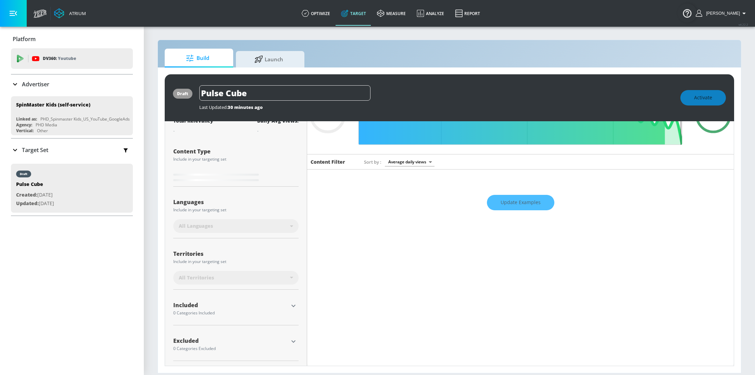
click at [294, 305] on icon "button" at bounding box center [293, 306] width 4 height 2
click at [294, 304] on icon "button" at bounding box center [293, 306] width 8 height 8
type input "0.6"
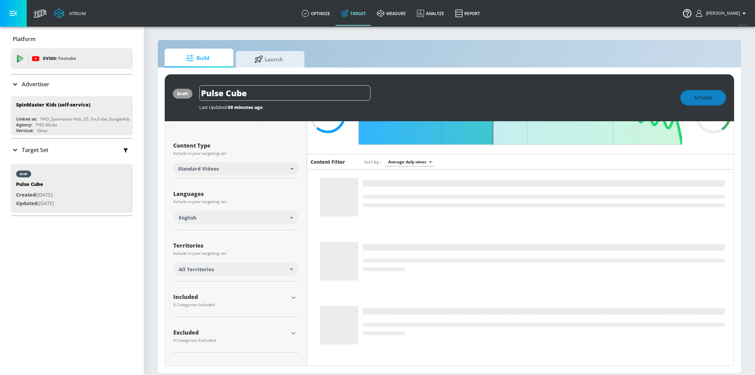
scroll to position [54, 0]
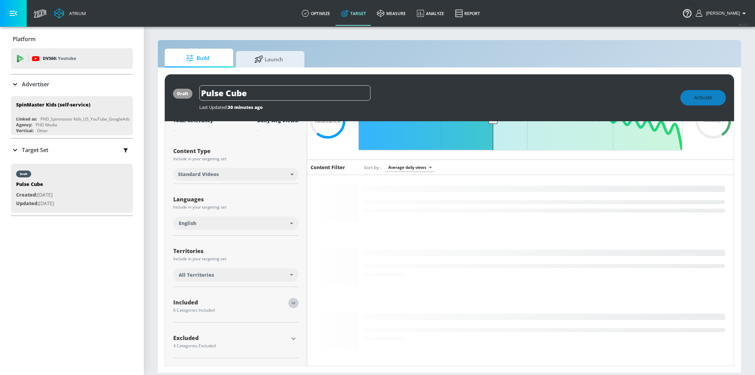
click at [294, 304] on icon "button" at bounding box center [293, 303] width 8 height 8
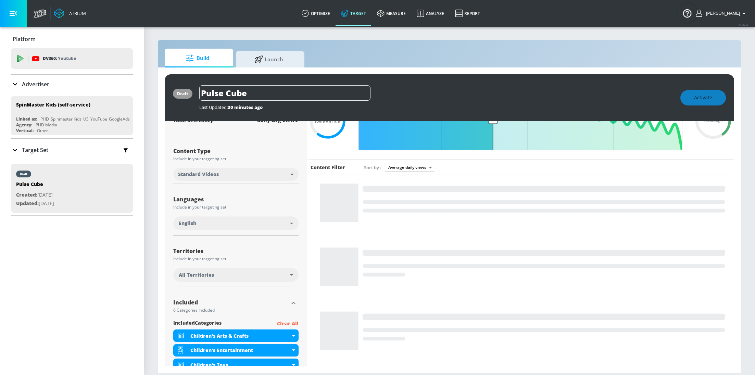
scroll to position [164, 0]
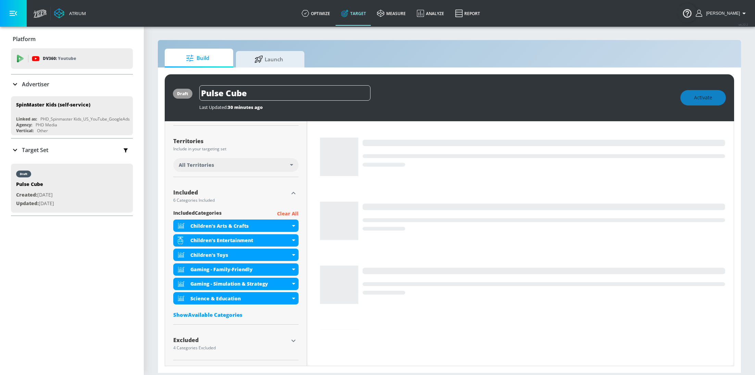
click at [232, 313] on div "Show Available Categories" at bounding box center [235, 314] width 125 height 7
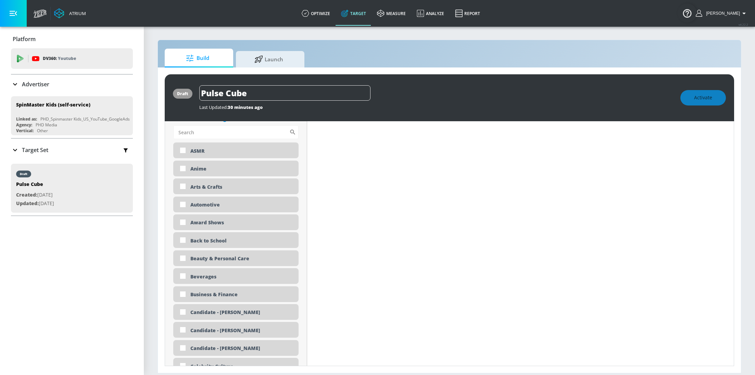
scroll to position [361, 0]
click at [187, 236] on input "checkbox" at bounding box center [183, 239] width 12 height 12
checkbox input "true"
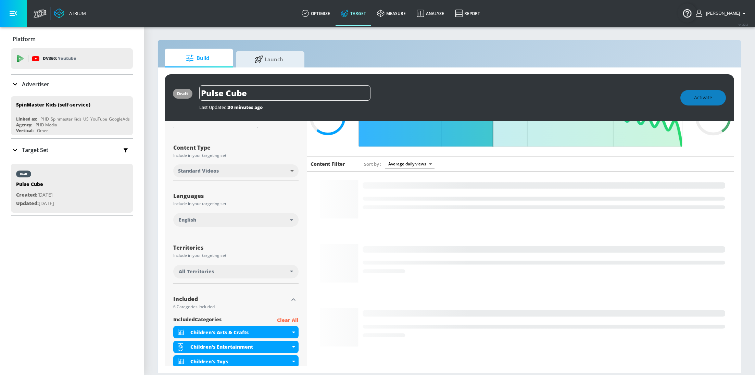
scroll to position [0, 0]
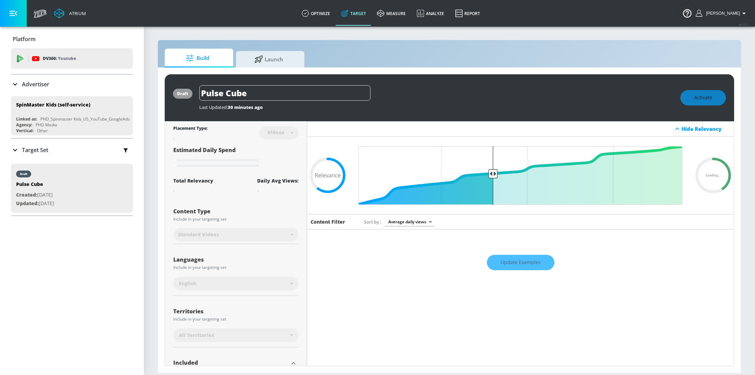
click at [533, 262] on div "Update Examples" at bounding box center [520, 262] width 426 height 24
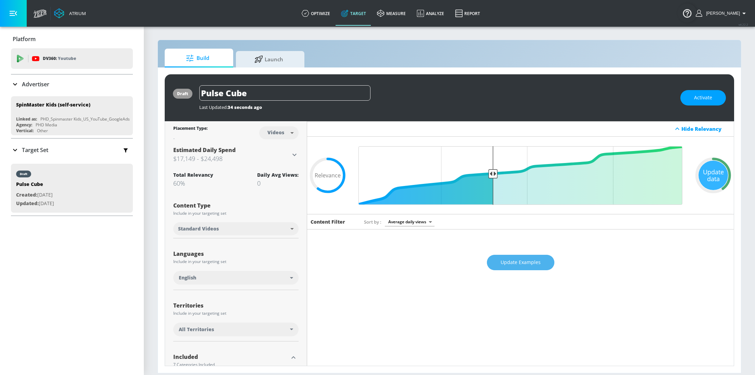
click at [516, 260] on span "Update Examples" at bounding box center [520, 262] width 40 height 9
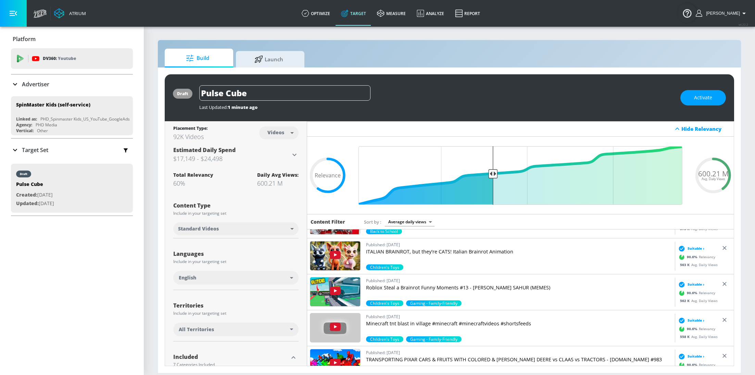
scroll to position [1501, 0]
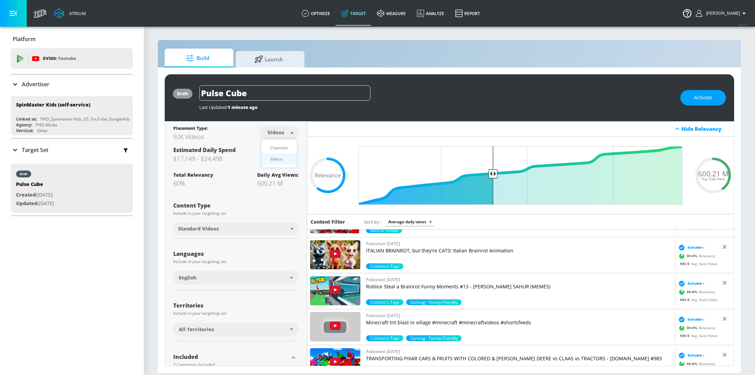
click at [279, 136] on body "Atrium optimize Target measure Analyze Report optimize Target measure Analyze R…" at bounding box center [377, 187] width 755 height 375
click at [283, 144] on div "Channels" at bounding box center [279, 147] width 25 height 7
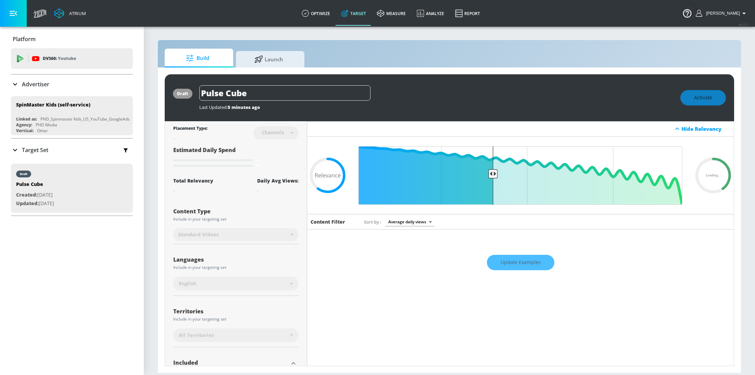
click at [531, 261] on div "Update Examples" at bounding box center [520, 262] width 426 height 24
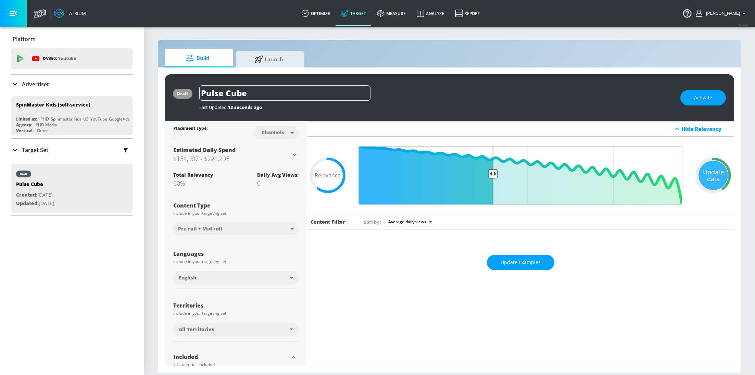
click at [531, 261] on span "Update Examples" at bounding box center [520, 262] width 40 height 9
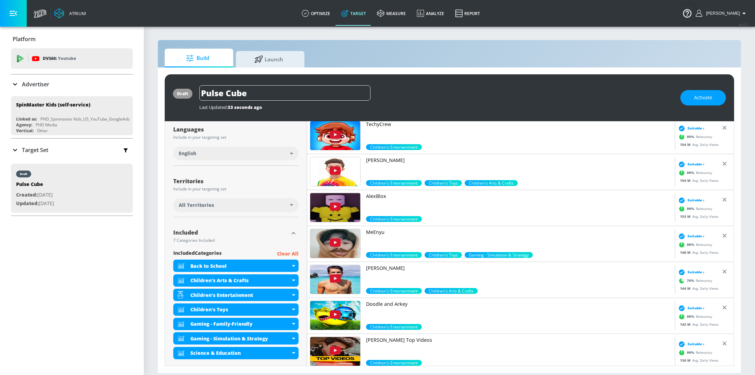
scroll to position [0, 0]
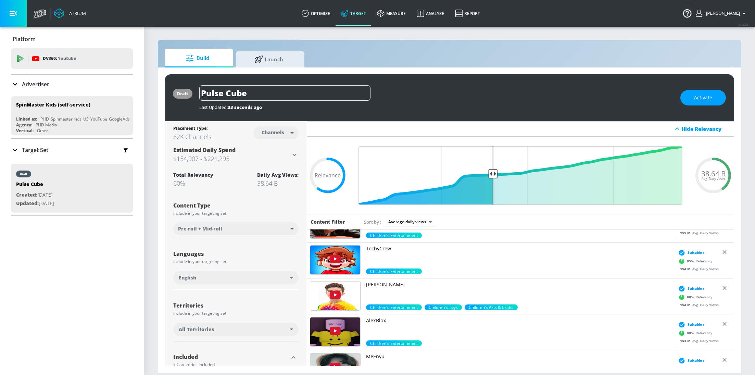
click at [281, 134] on body "Atrium optimize Target measure Analyze Report optimize Target measure Analyze R…" at bounding box center [377, 187] width 755 height 375
click at [272, 159] on div "Videos" at bounding box center [274, 158] width 20 height 7
type input "videos"
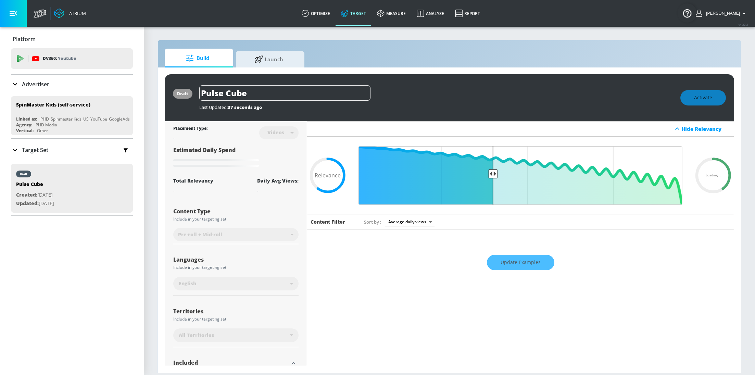
click at [523, 256] on div "Update Examples" at bounding box center [520, 262] width 426 height 24
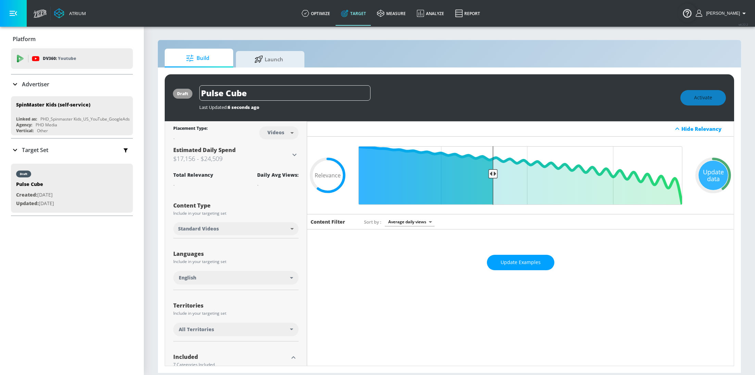
click at [523, 256] on button "Update Examples" at bounding box center [520, 262] width 67 height 15
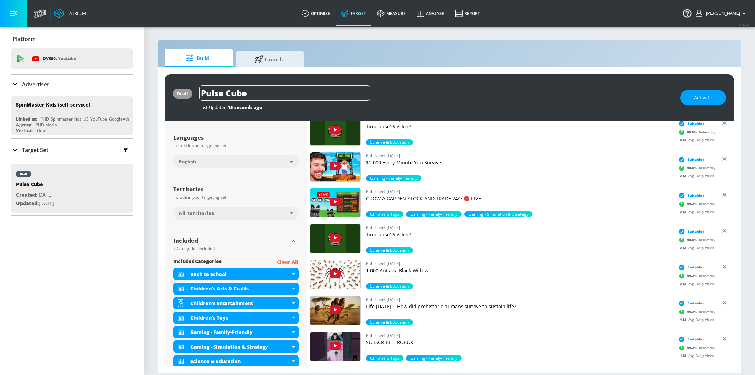
scroll to position [138, 0]
